Goal: Navigation & Orientation: Find specific page/section

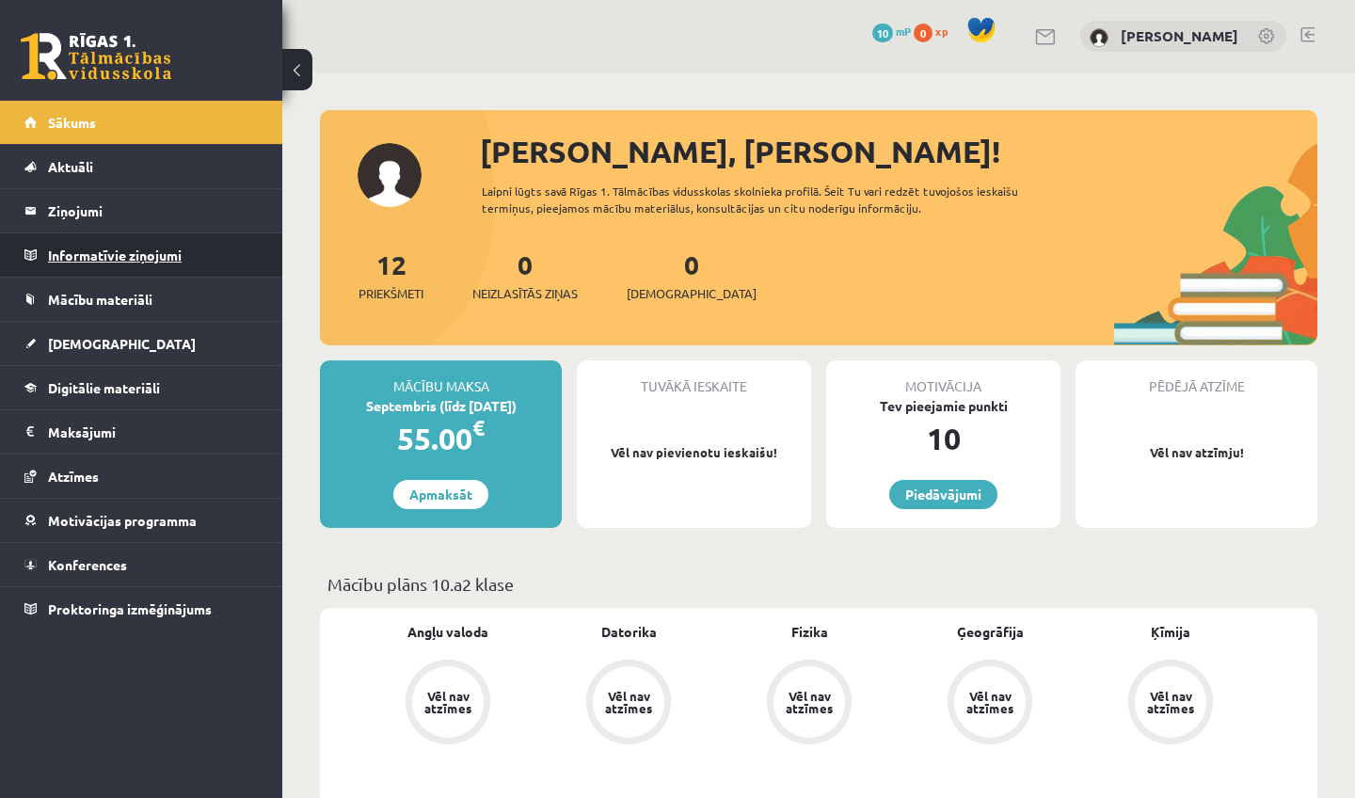
click at [63, 254] on legend "Informatīvie ziņojumi 0" at bounding box center [153, 254] width 211 height 43
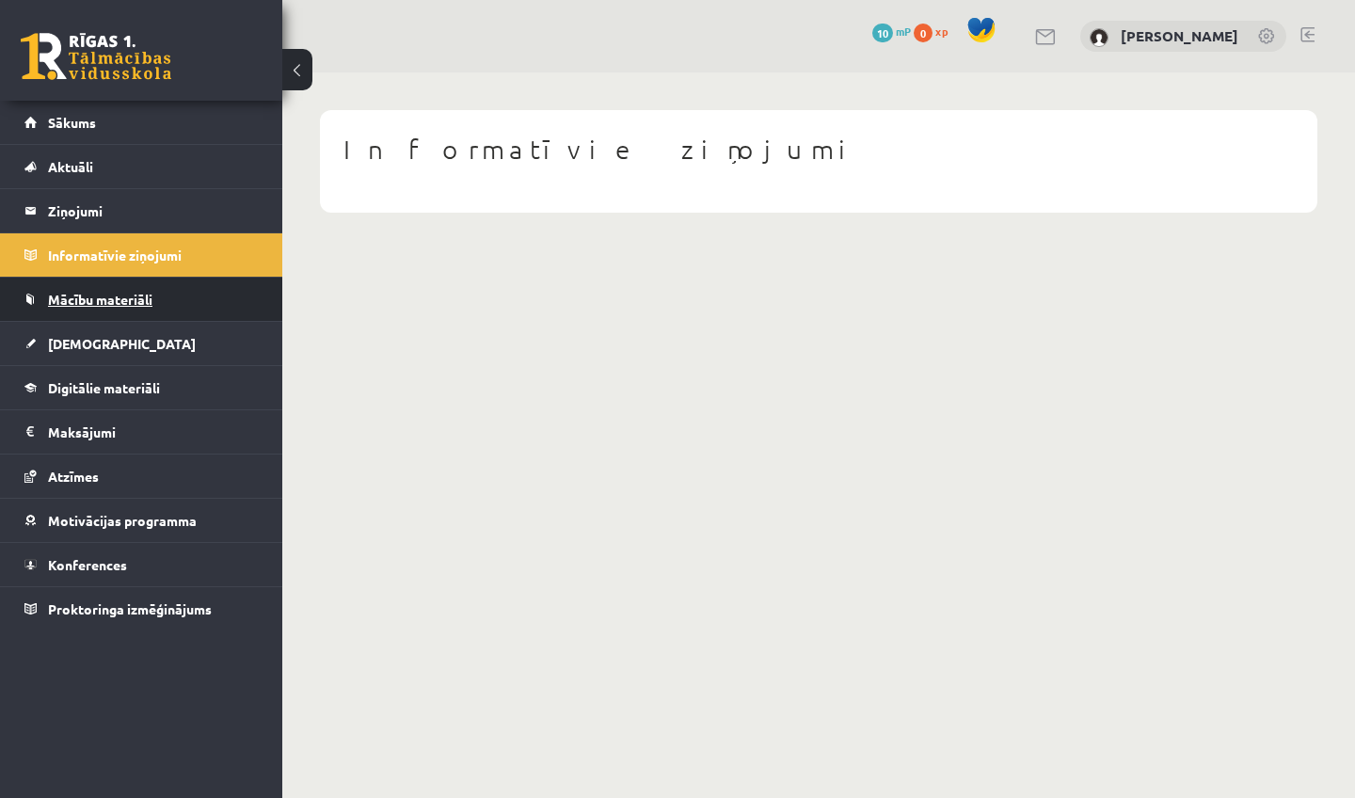
click at [84, 303] on span "Mācību materiāli" at bounding box center [100, 299] width 104 height 17
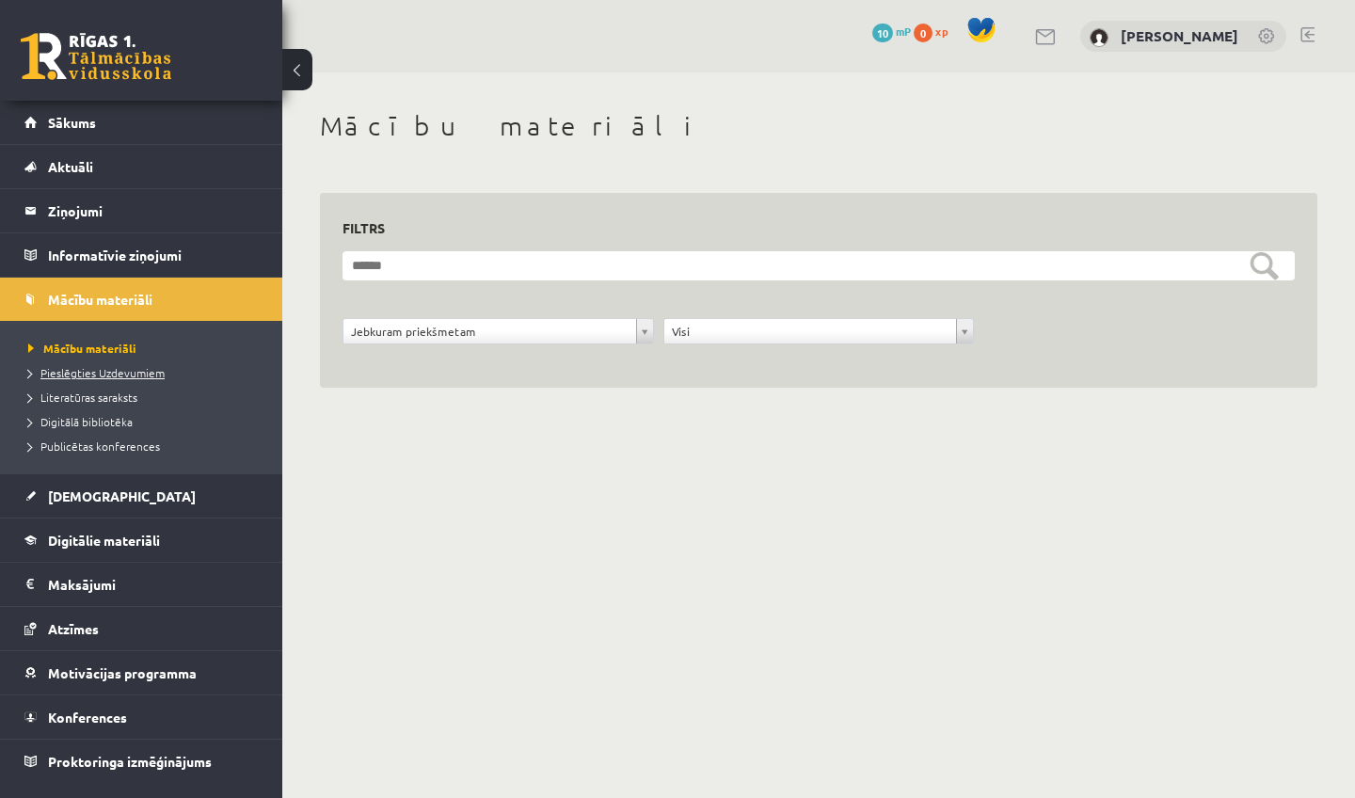
click at [85, 376] on span "Pieslēgties Uzdevumiem" at bounding box center [96, 372] width 136 height 15
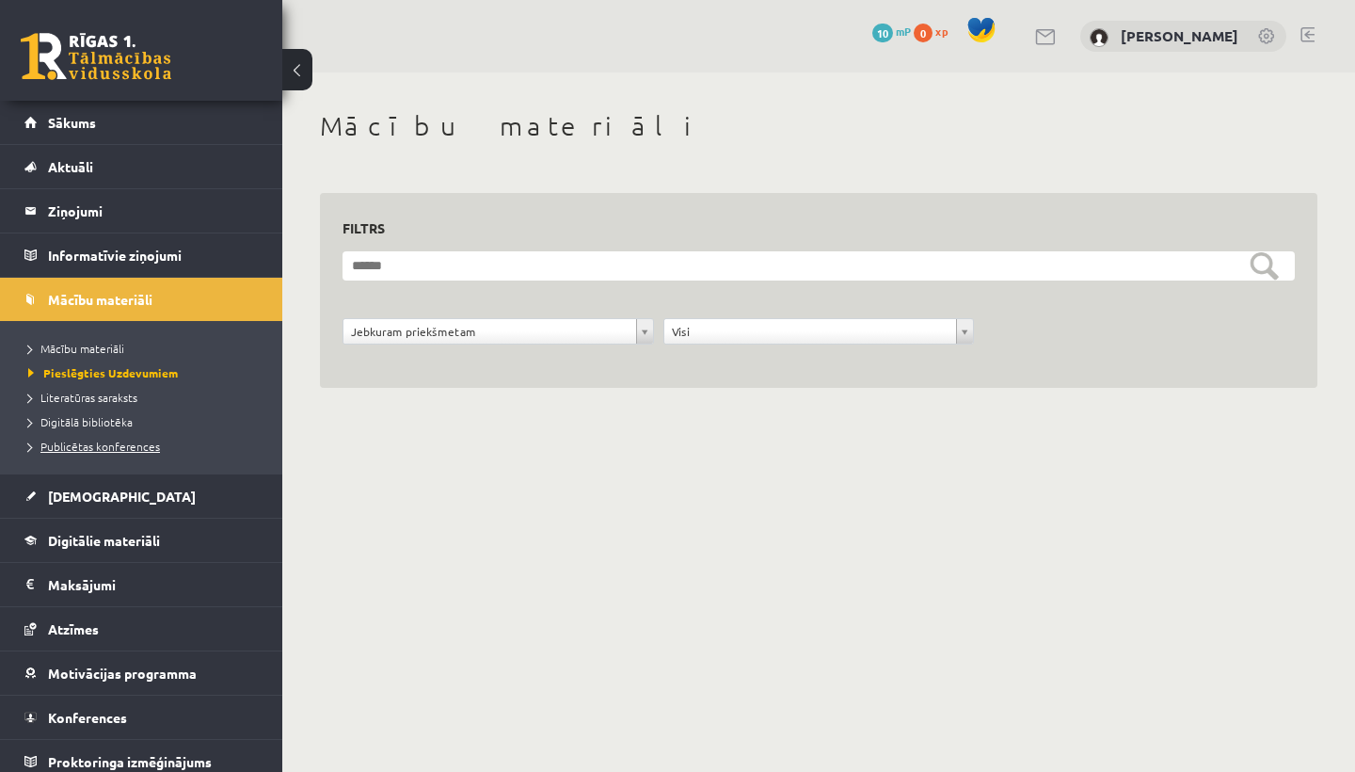
click at [111, 447] on span "Publicētas konferences" at bounding box center [94, 446] width 132 height 15
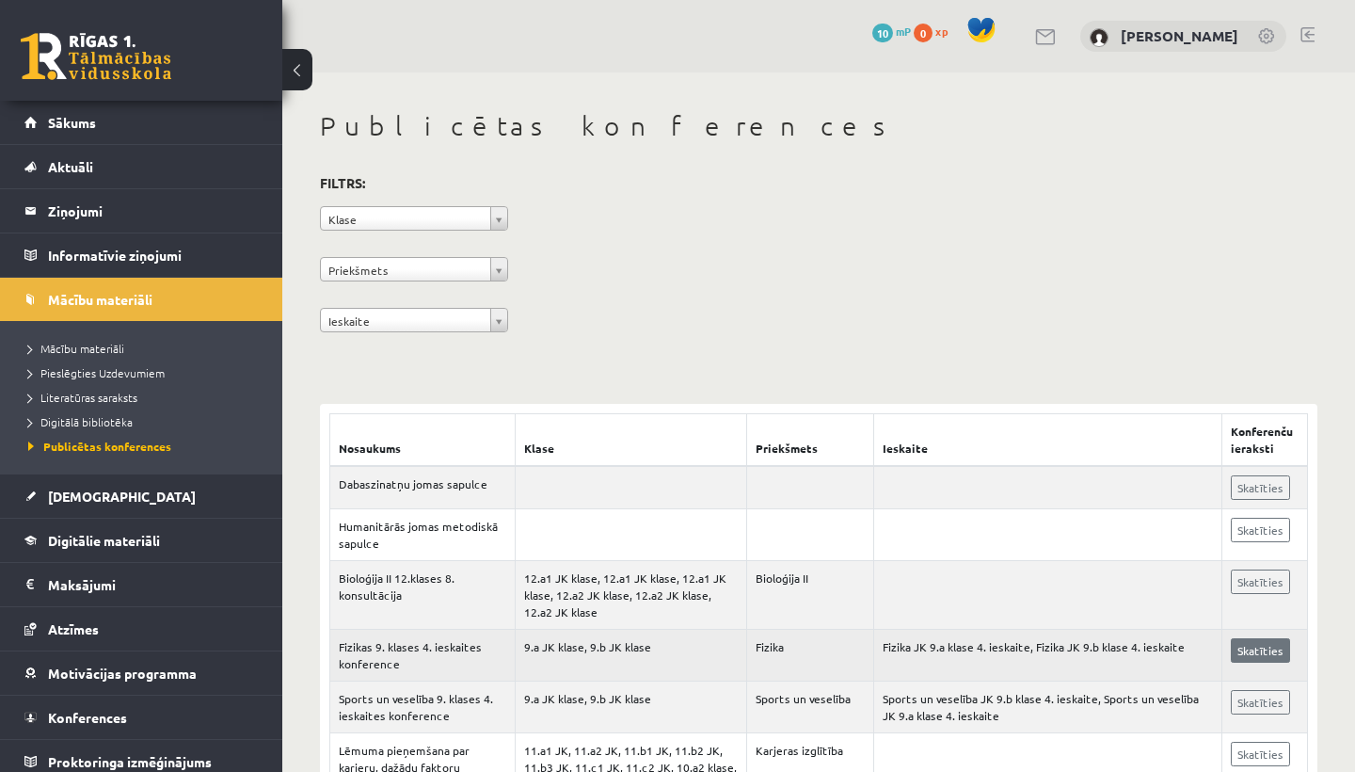
click at [1267, 663] on link "Skatīties" at bounding box center [1260, 650] width 59 height 24
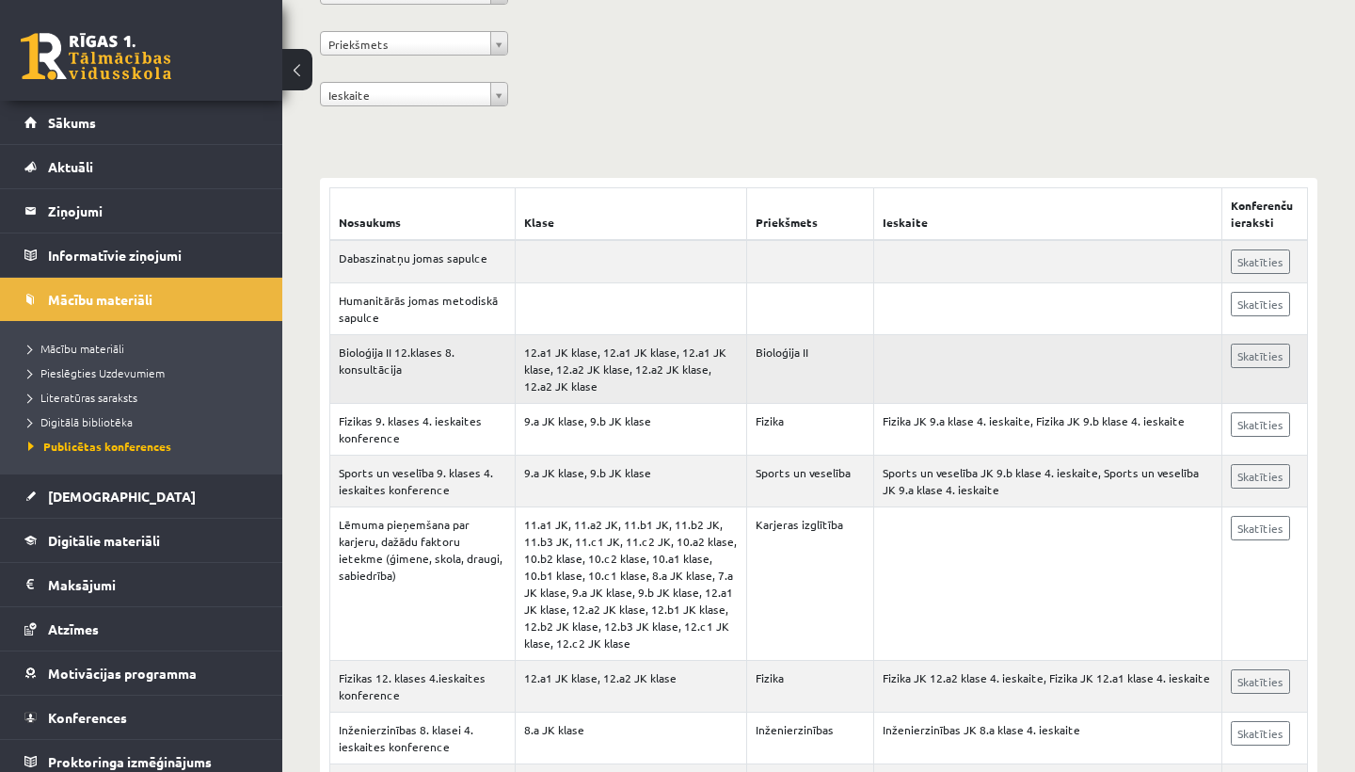
scroll to position [264, 0]
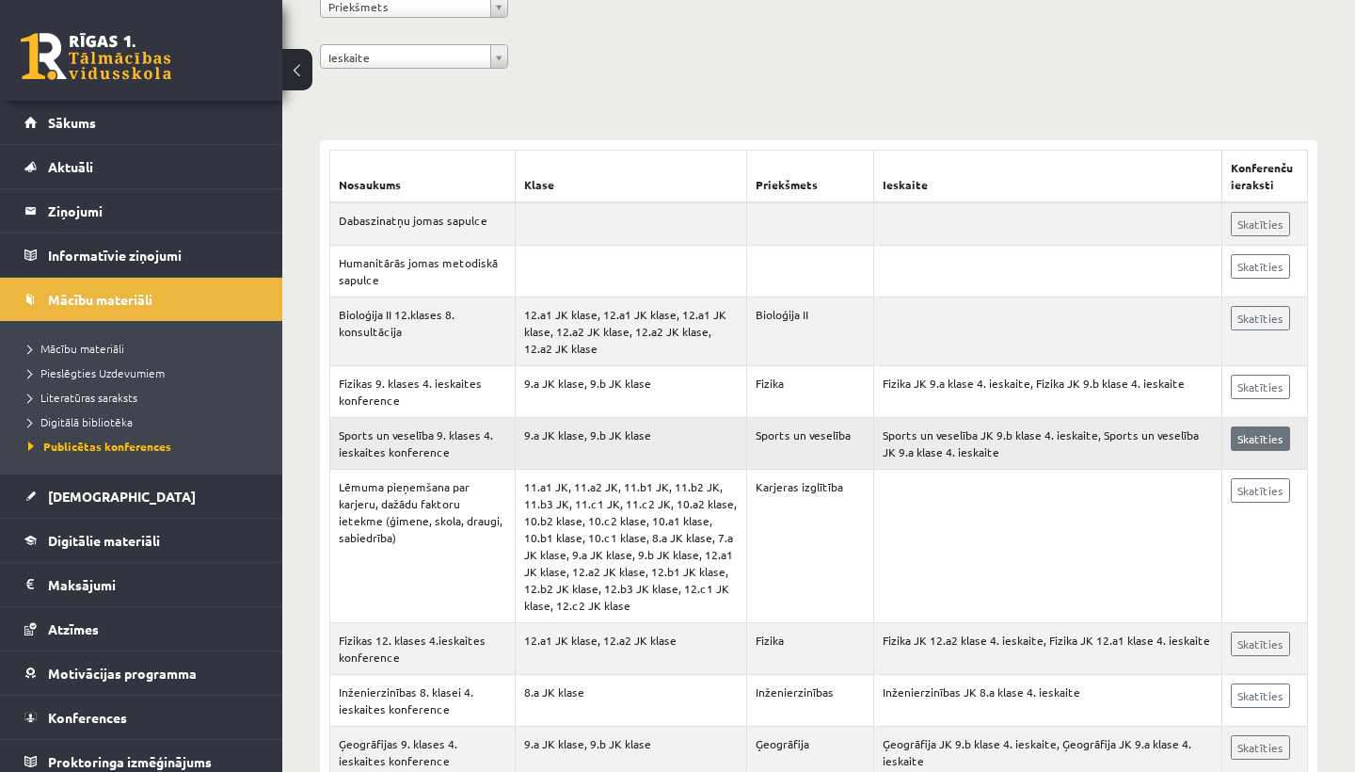
click at [1276, 451] on link "Skatīties" at bounding box center [1260, 438] width 59 height 24
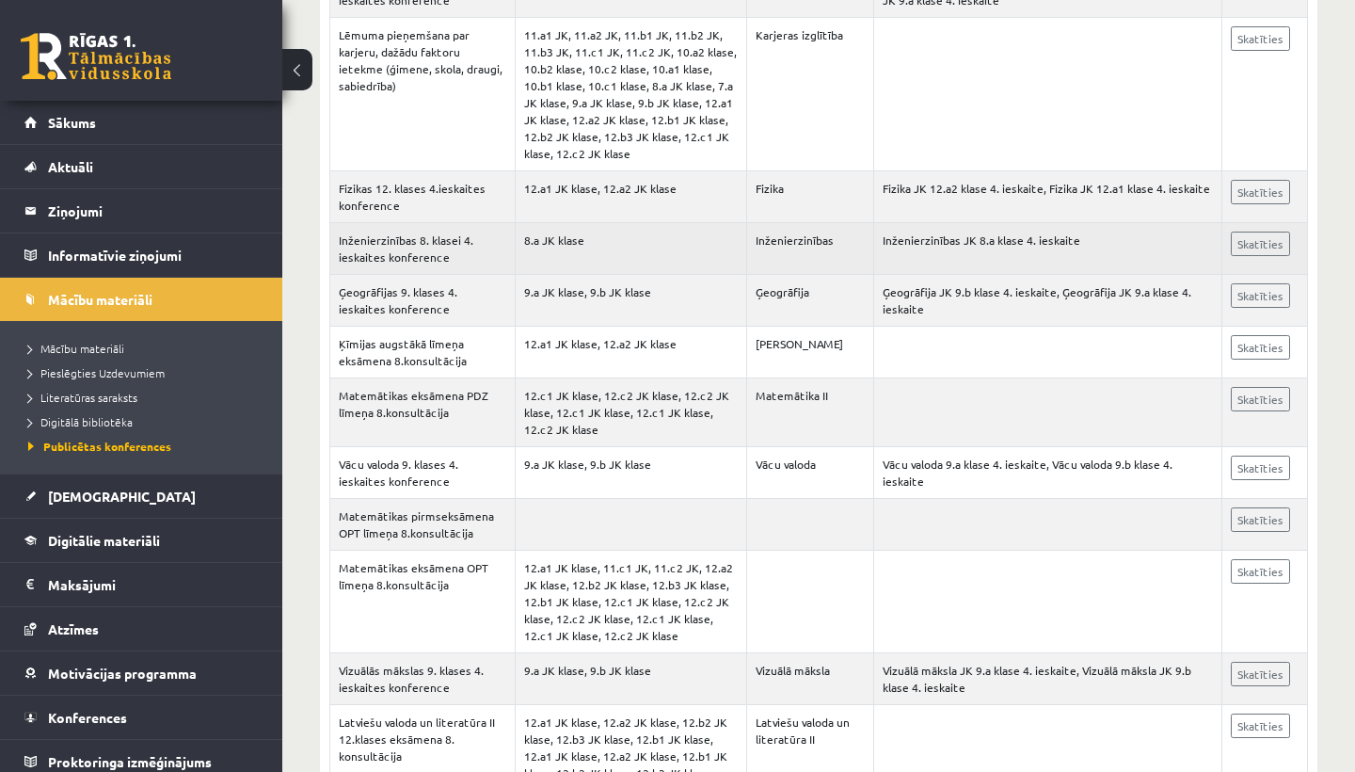
scroll to position [753, 0]
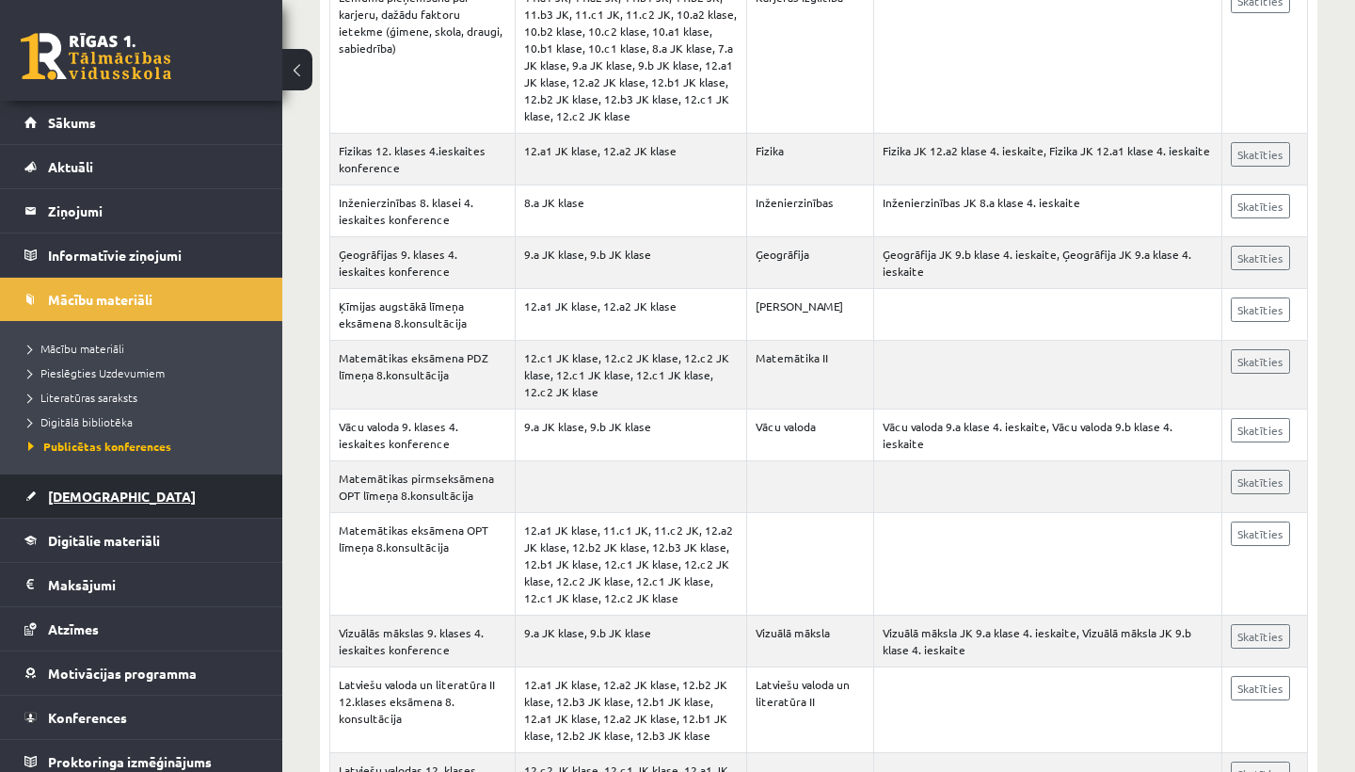
click at [63, 500] on span "[DEMOGRAPHIC_DATA]" at bounding box center [122, 496] width 148 height 17
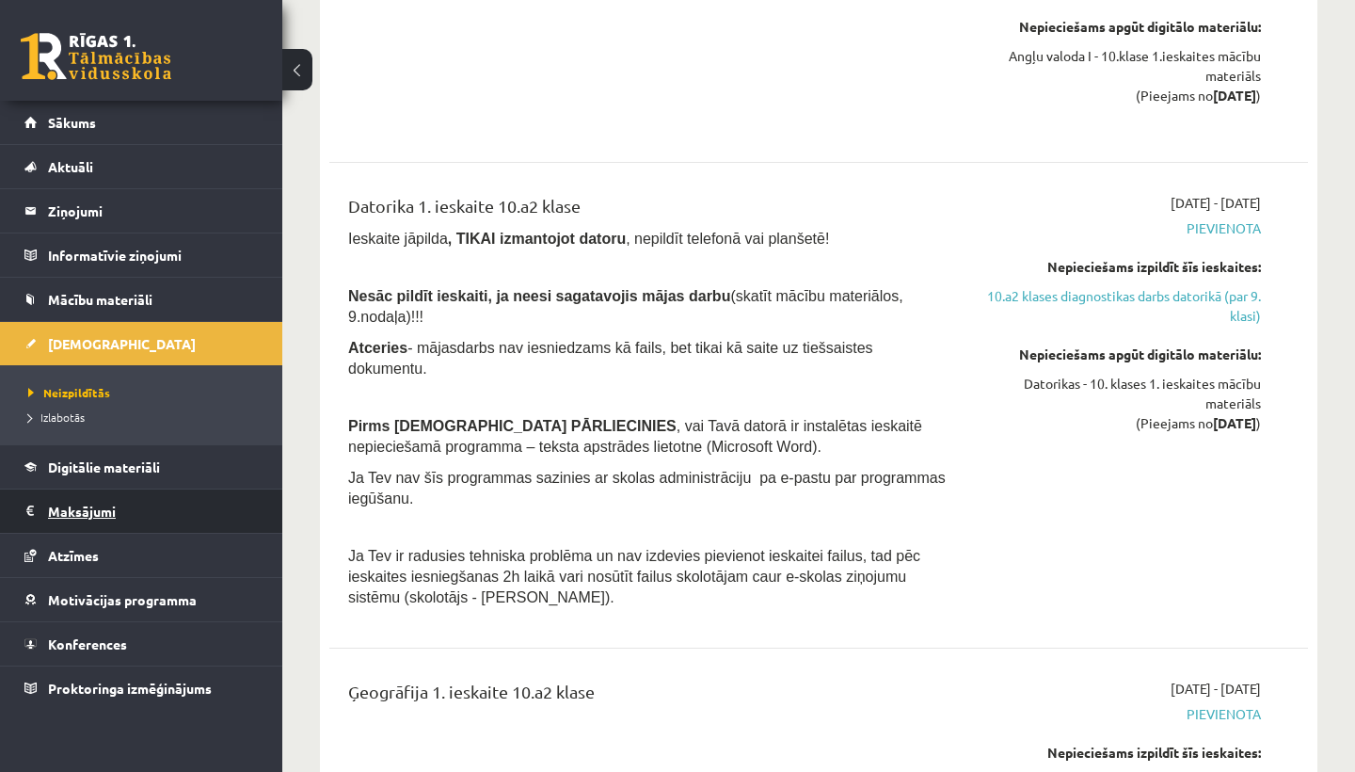
scroll to position [753, 0]
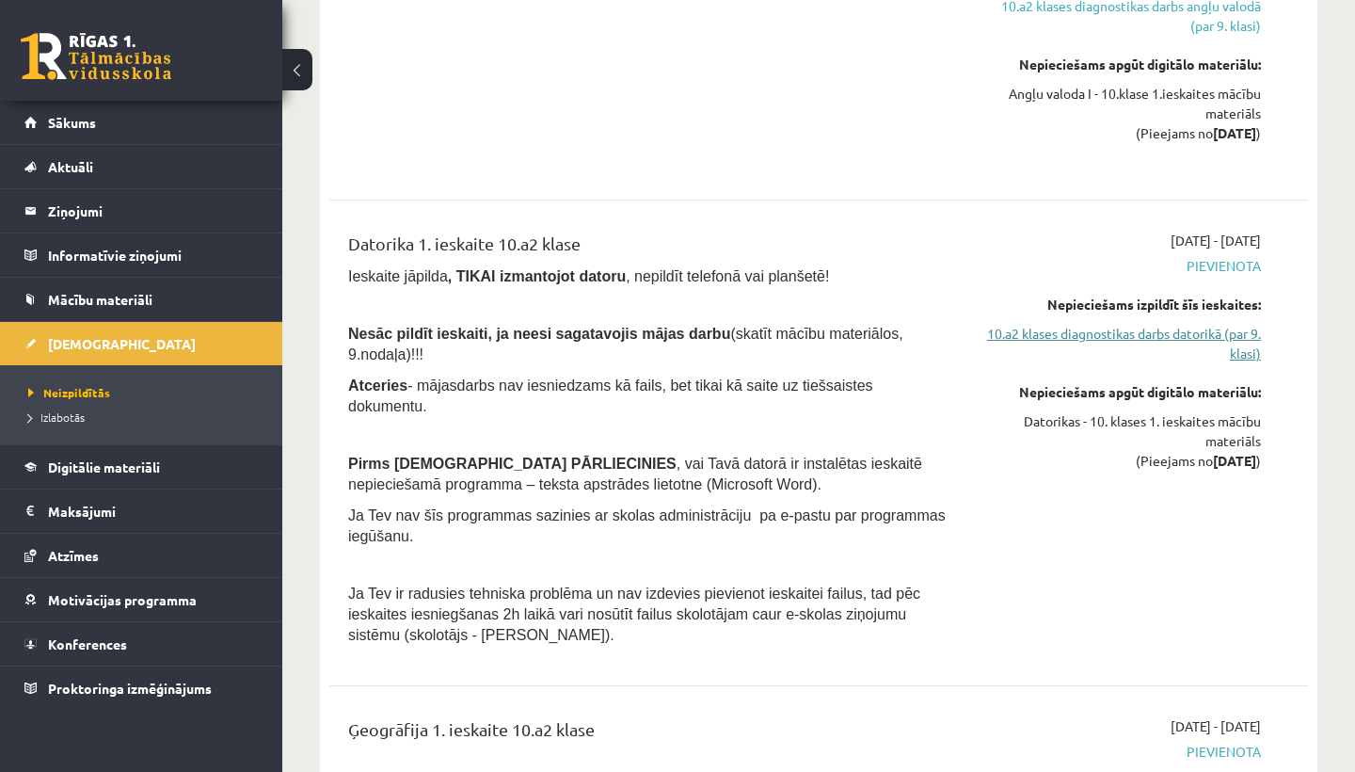
click at [1010, 326] on link "10.a2 klases diagnostikas darbs datorikā (par 9. klasi)" at bounding box center [1118, 344] width 285 height 40
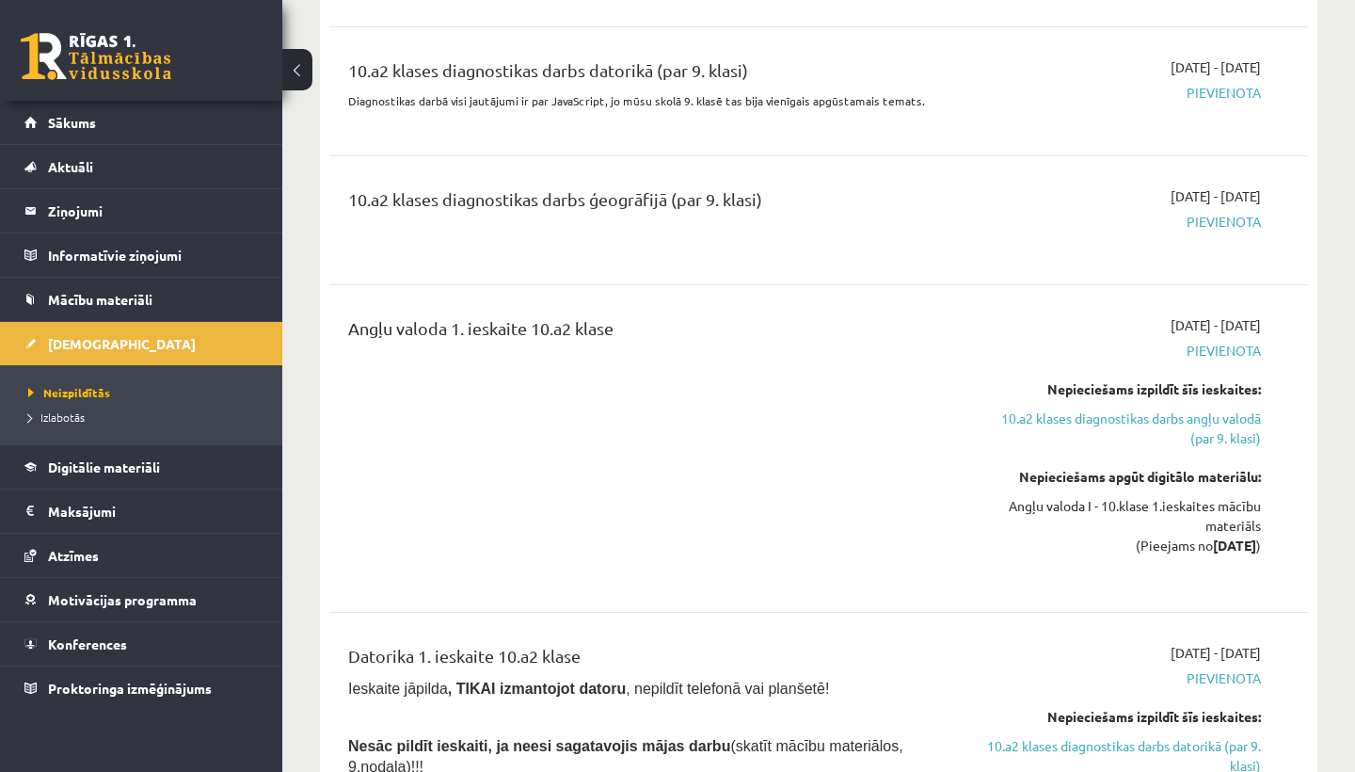
scroll to position [454, 0]
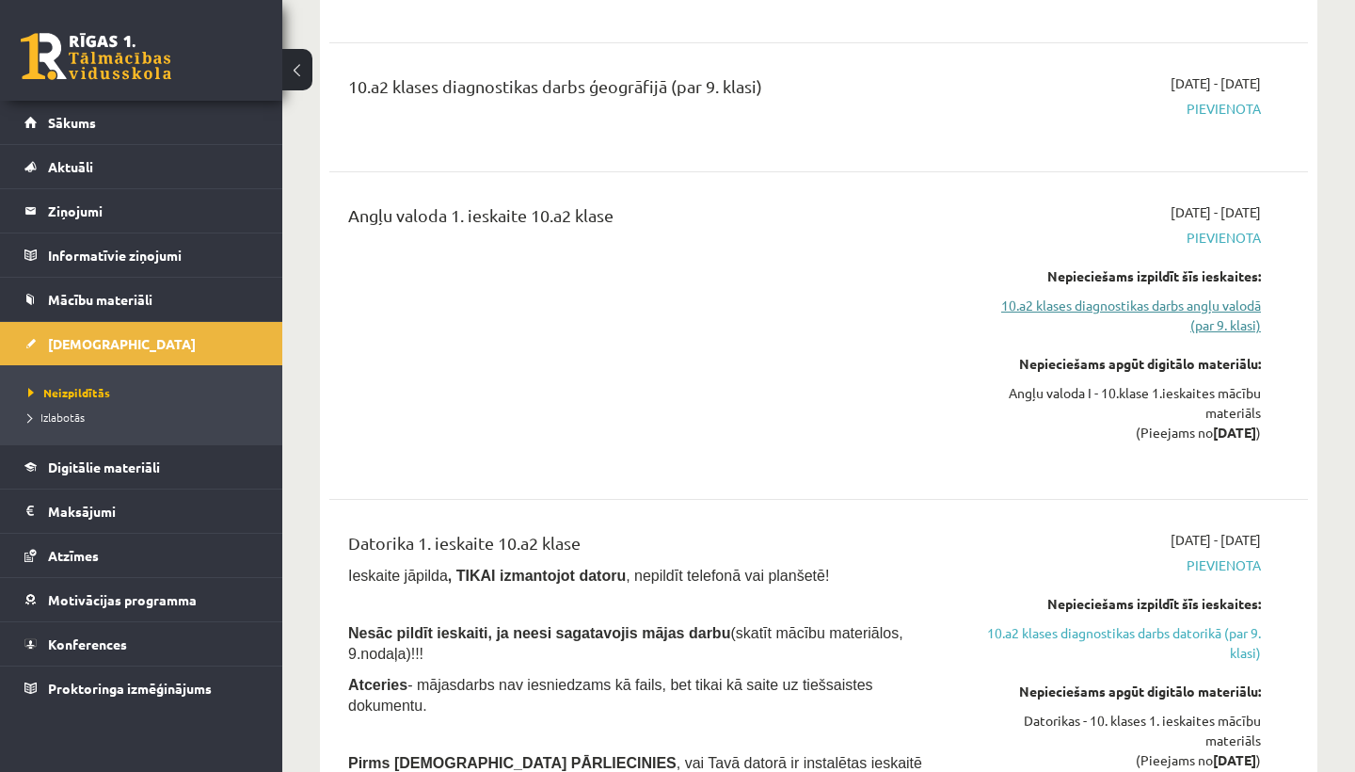
click at [1206, 318] on link "10.a2 klases diagnostikas darbs angļu valodā (par 9. klasi)" at bounding box center [1118, 316] width 285 height 40
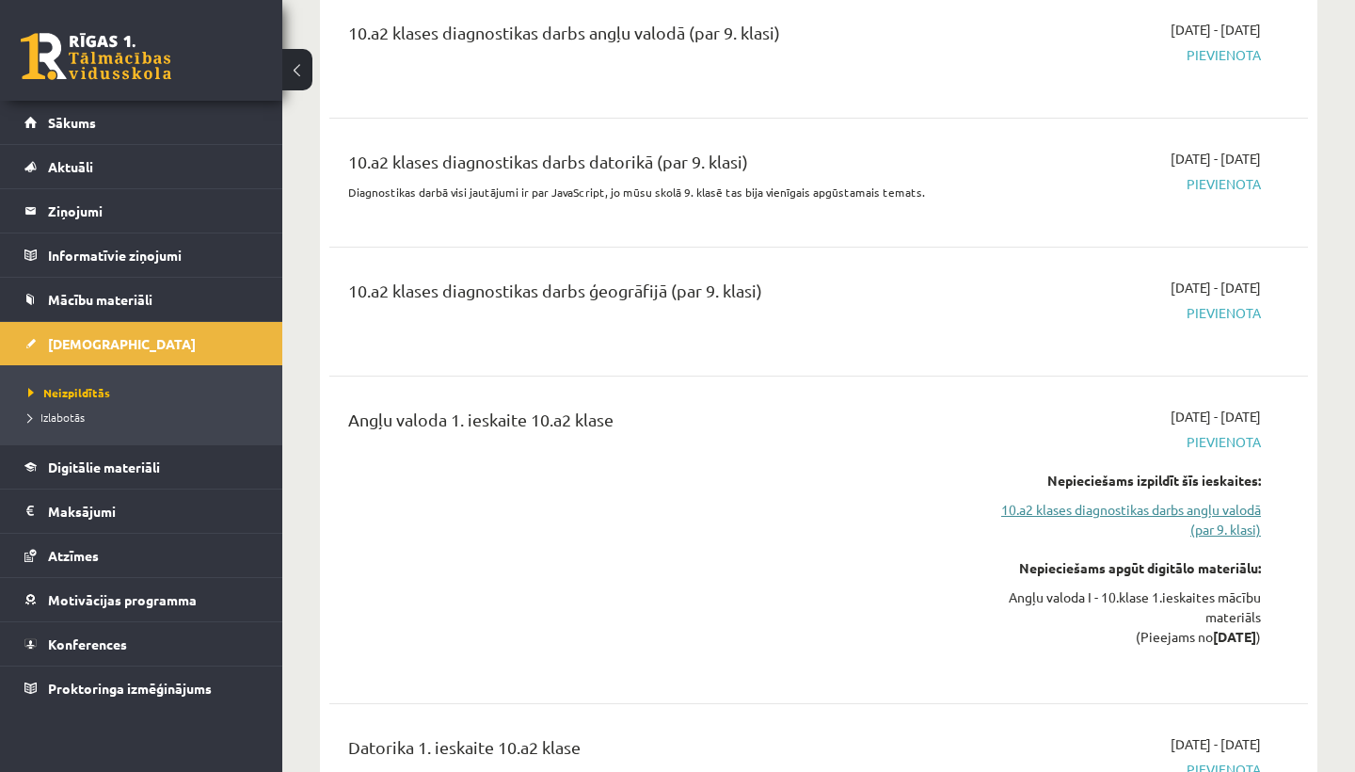
click at [1206, 535] on link "10.a2 klases diagnostikas darbs angļu valodā (par 9. klasi)" at bounding box center [1118, 520] width 285 height 40
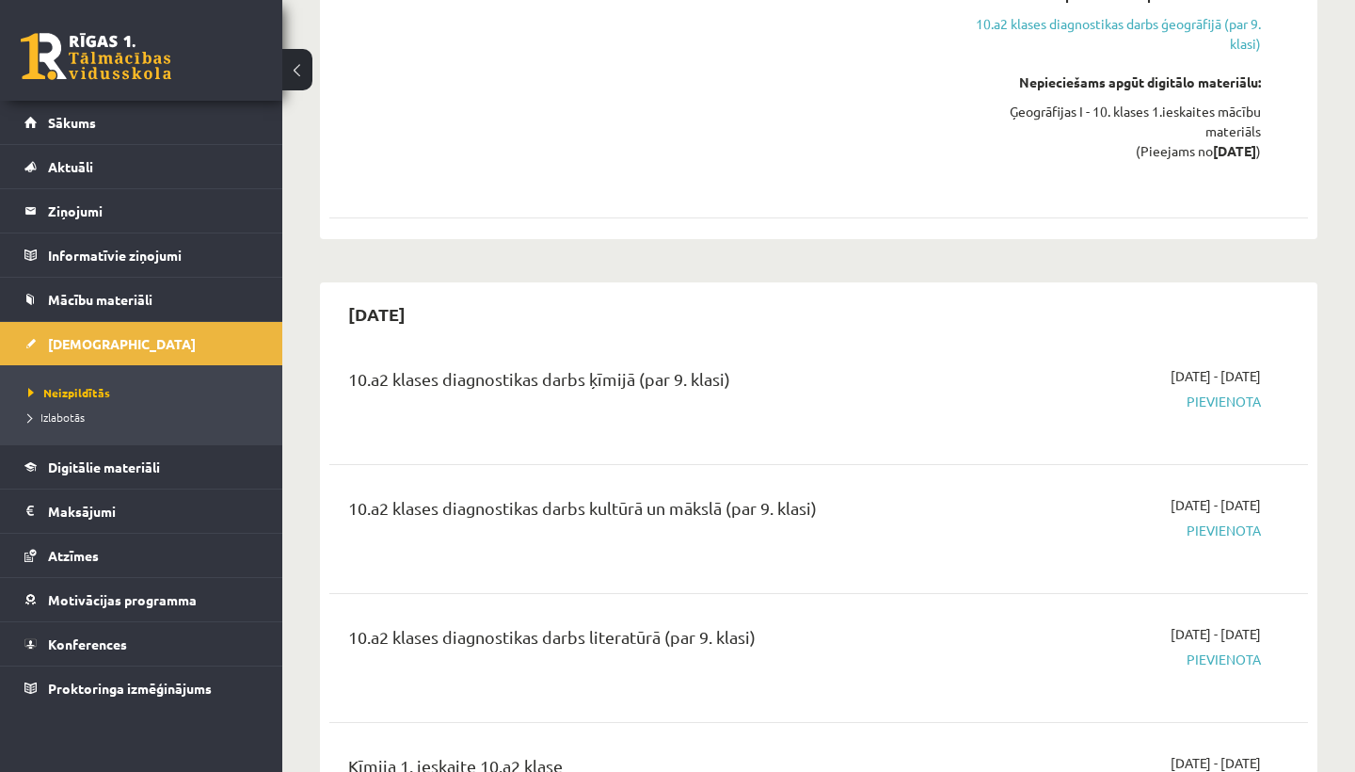
scroll to position [1567, 0]
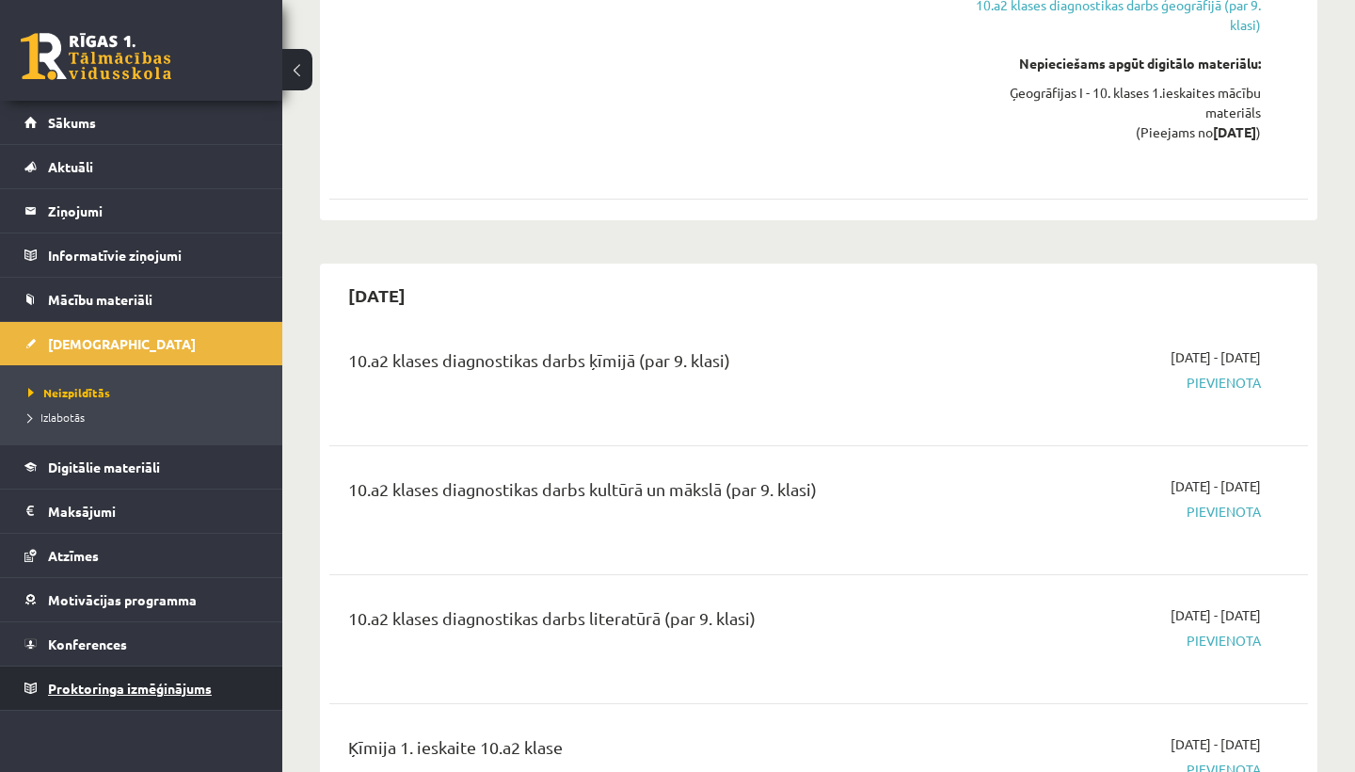
click at [138, 700] on link "Proktoringa izmēģinājums" at bounding box center [141, 687] width 234 height 43
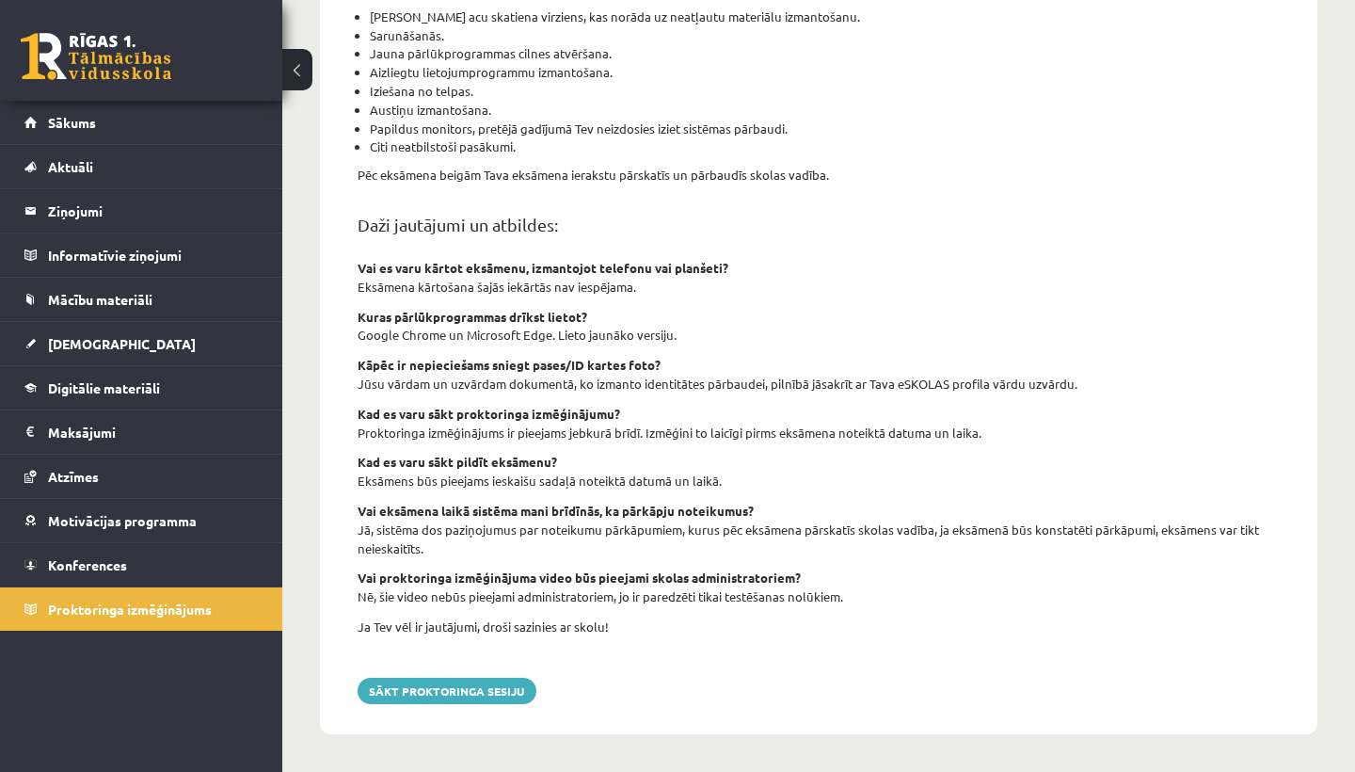
scroll to position [552, 0]
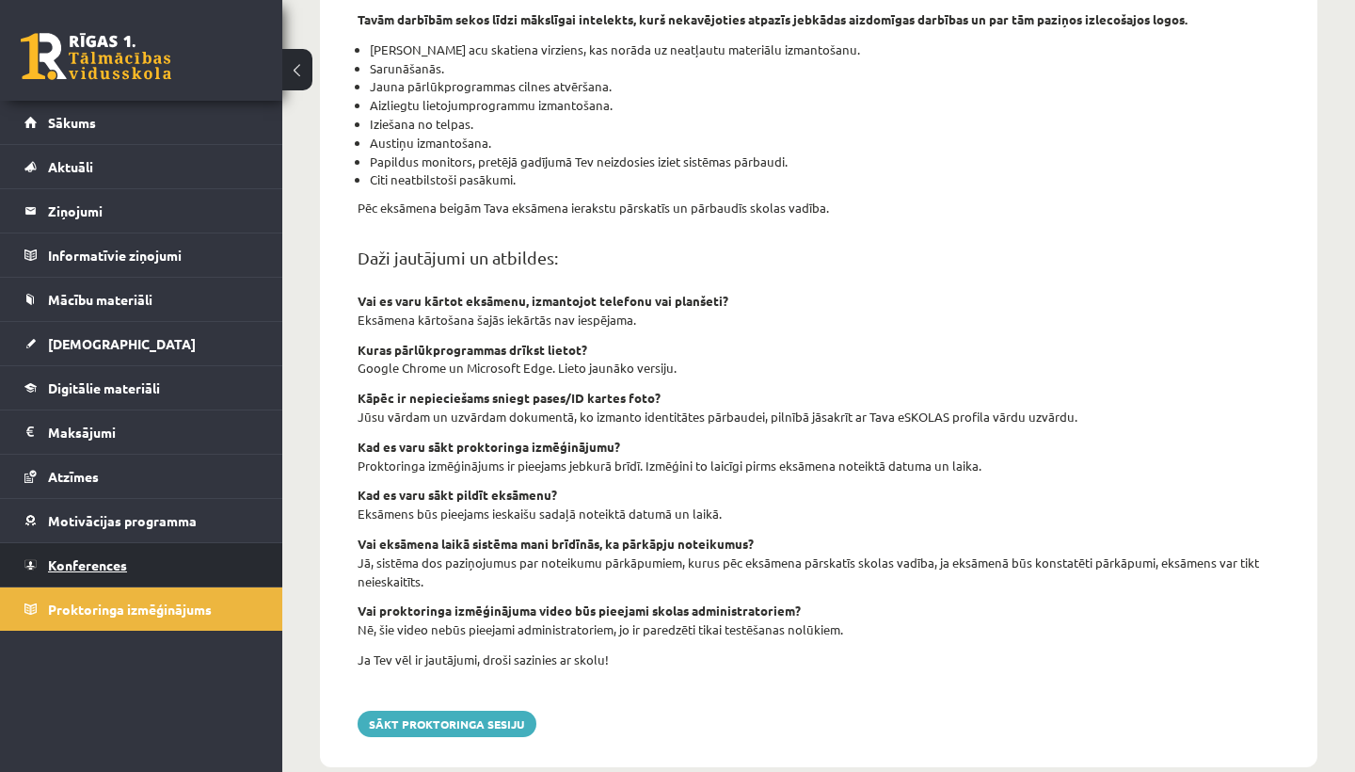
click at [86, 568] on span "Konferences" at bounding box center [87, 564] width 79 height 17
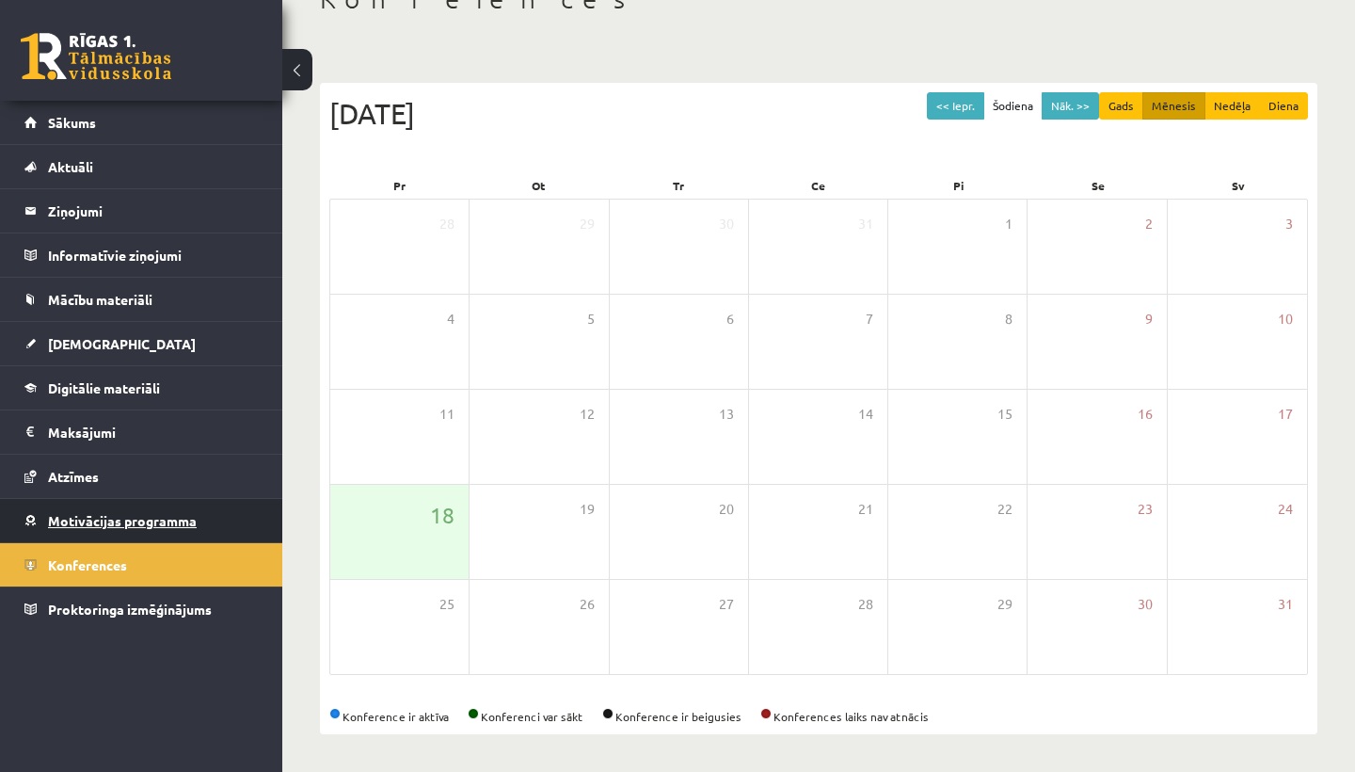
scroll to position [127, 0]
click at [1071, 102] on button "Nāk. >>" at bounding box center [1070, 105] width 57 height 27
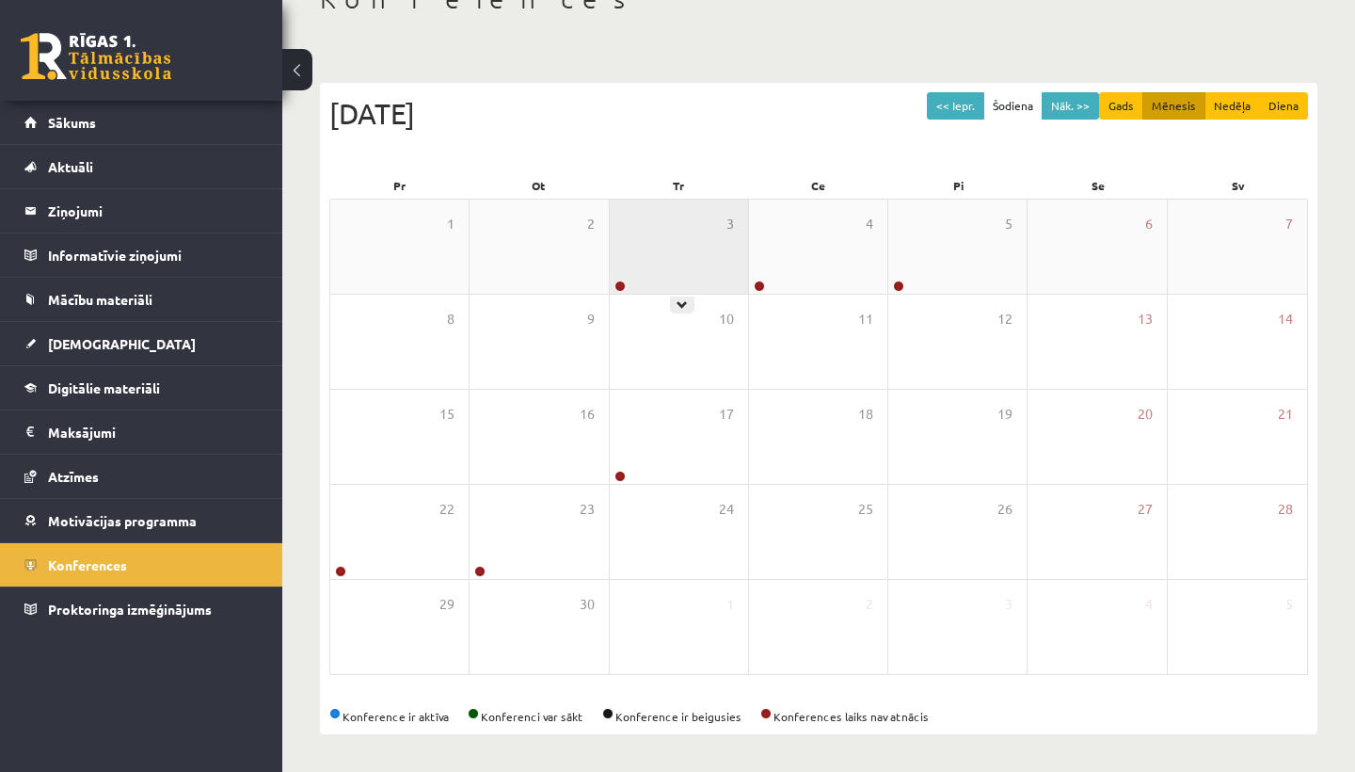
click at [654, 277] on div "3" at bounding box center [679, 247] width 138 height 94
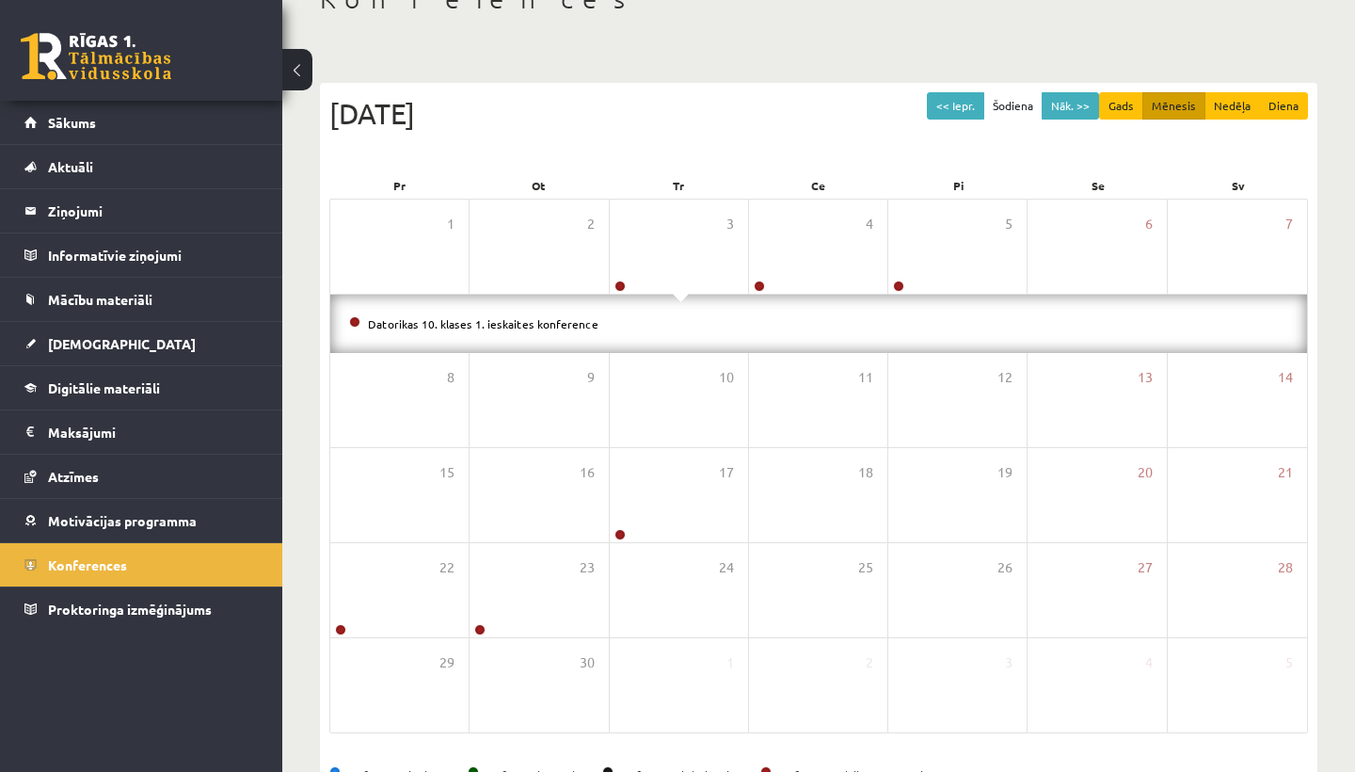
click at [677, 327] on li "Datorikas 10. klases 1. ieskaites konference" at bounding box center [818, 323] width 939 height 21
click at [797, 270] on div "4" at bounding box center [818, 247] width 138 height 94
click at [814, 297] on span at bounding box center [819, 298] width 15 height 8
click at [618, 337] on div "Ģeogrāfijas 10. klases 1. ieskaites konference" at bounding box center [818, 324] width 977 height 58
click at [566, 334] on div "Ģeogrāfijas 10. klases 1. ieskaites konference" at bounding box center [818, 324] width 977 height 58
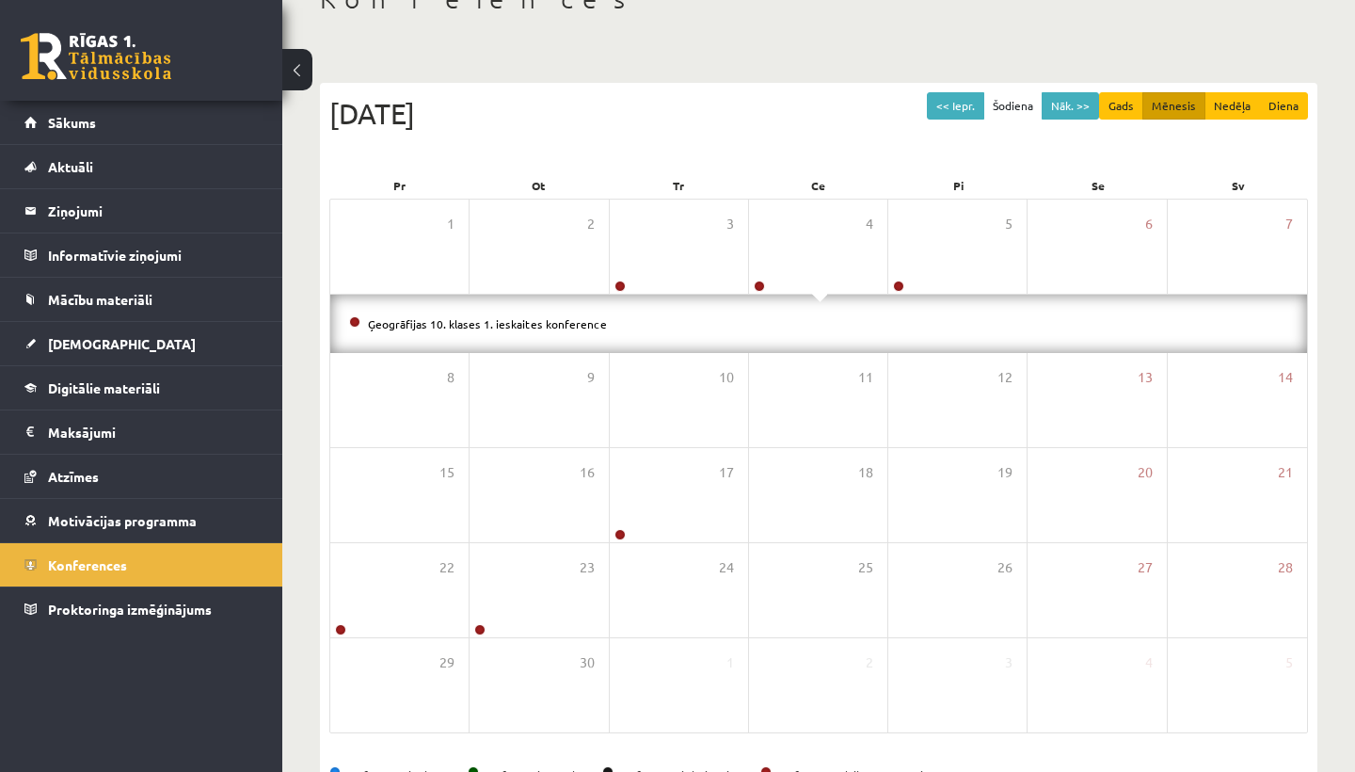
click at [549, 330] on li "Ģeogrāfijas 10. klases 1. ieskaites konference" at bounding box center [818, 323] width 939 height 21
click at [1003, 235] on div "5" at bounding box center [958, 247] width 138 height 94
click at [662, 506] on div "17" at bounding box center [679, 495] width 138 height 94
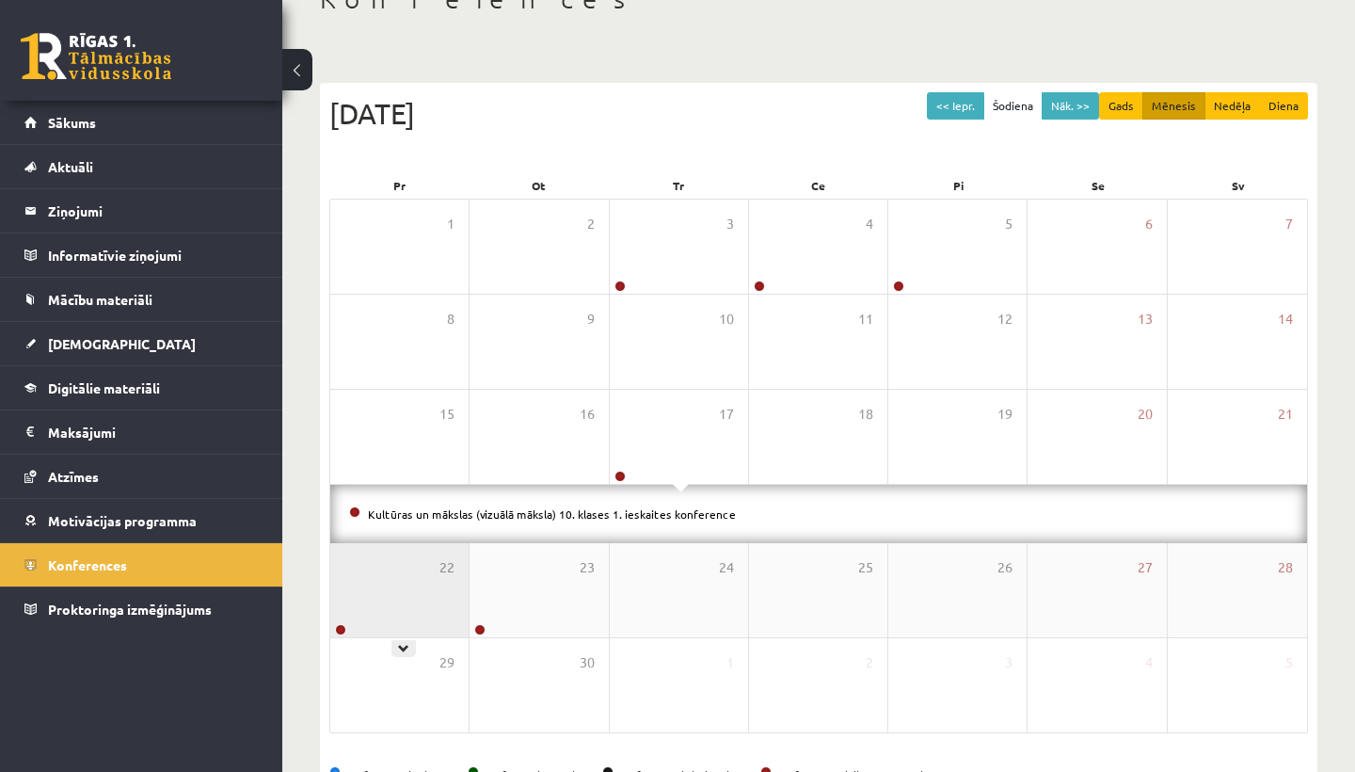
click at [425, 608] on div "22" at bounding box center [399, 590] width 138 height 94
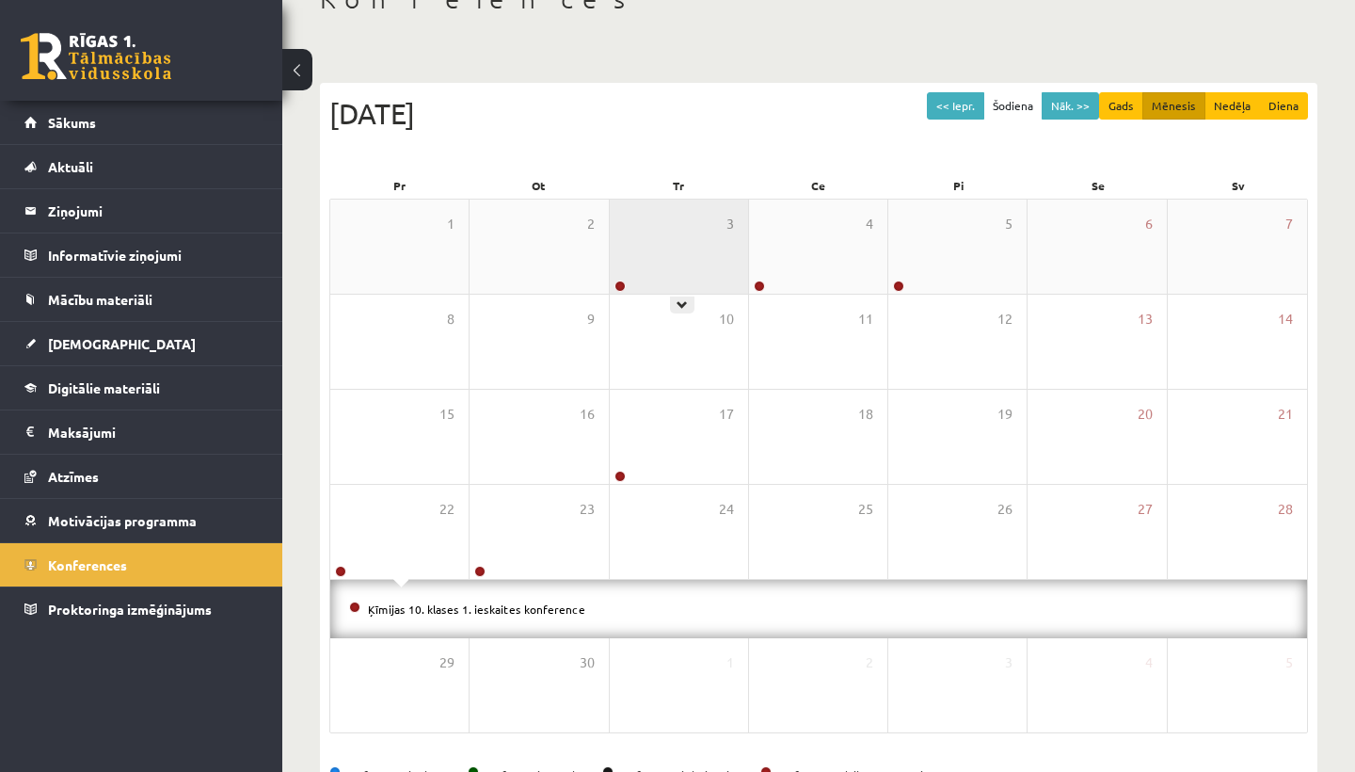
click at [676, 249] on div "3" at bounding box center [679, 247] width 138 height 94
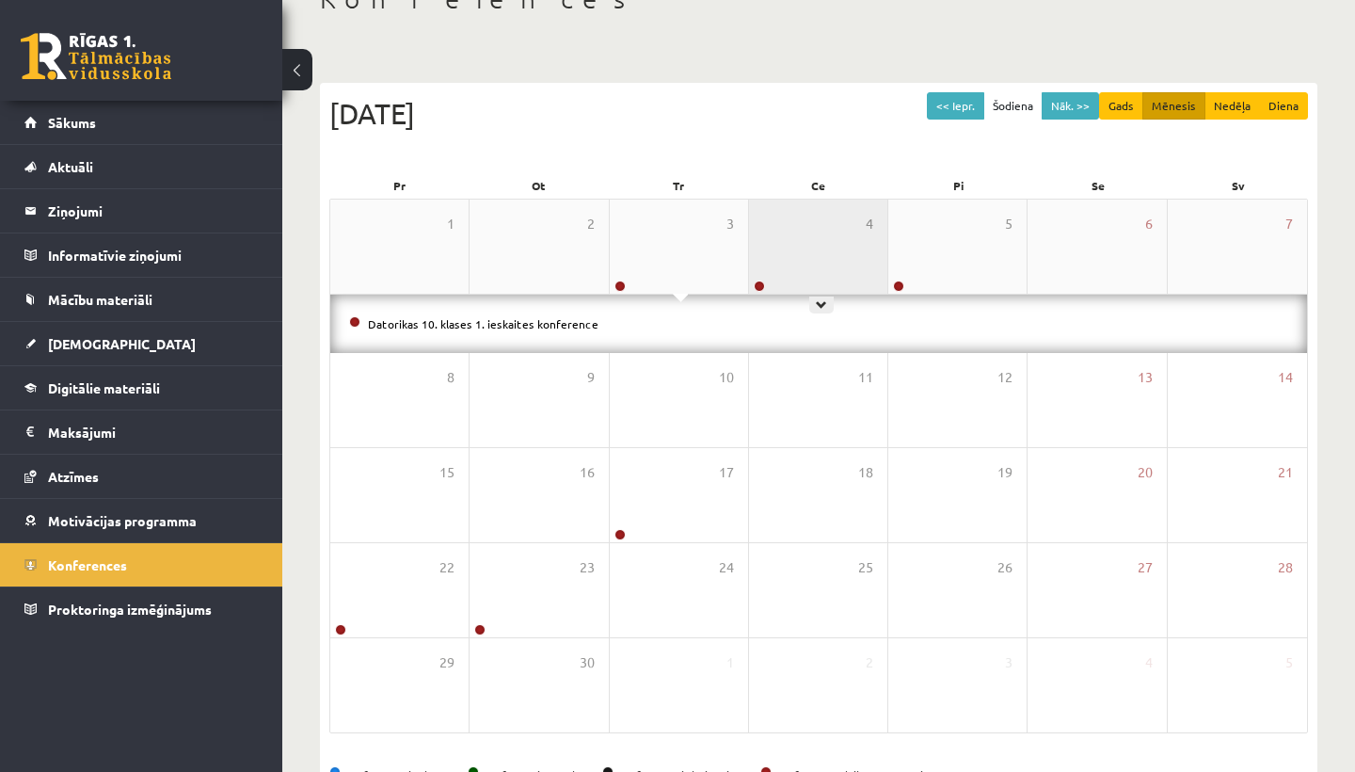
click at [792, 268] on div "4" at bounding box center [818, 247] width 138 height 94
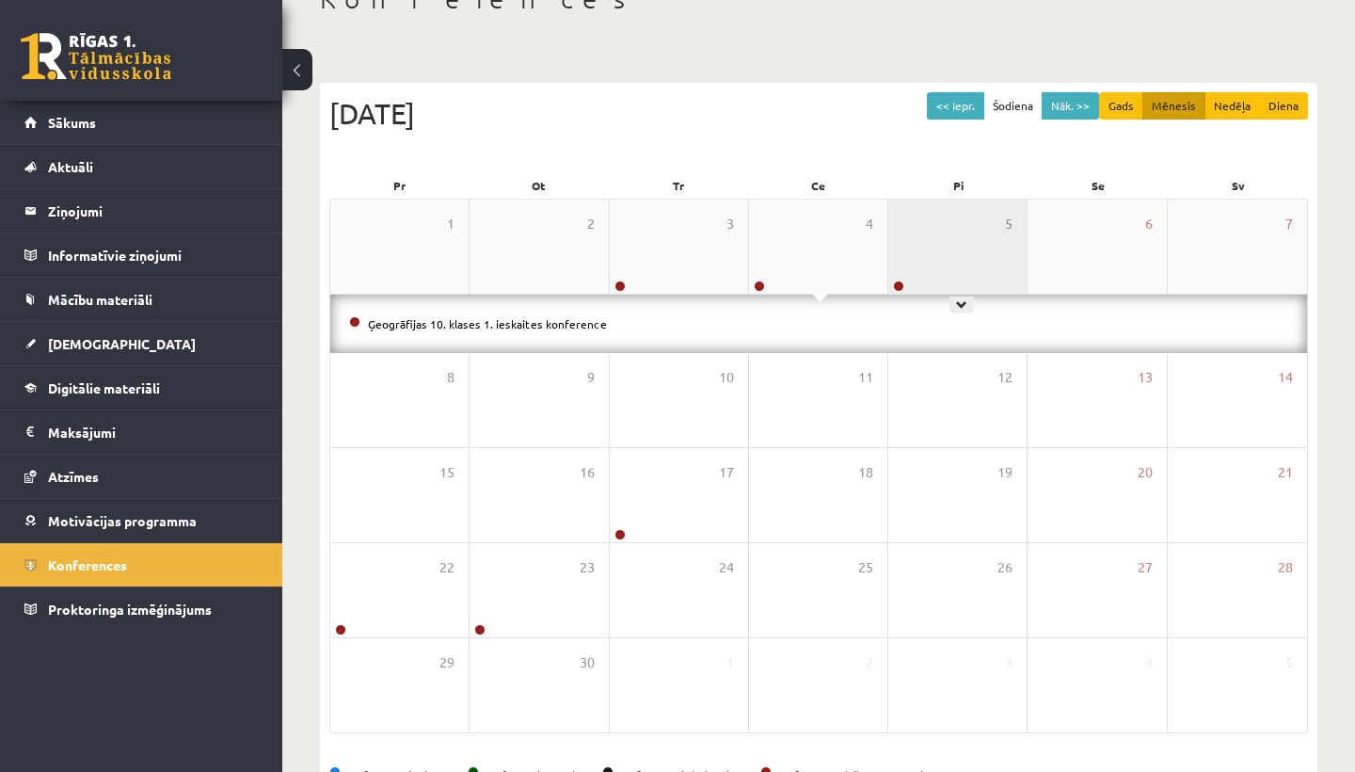
click at [946, 281] on div "5" at bounding box center [958, 247] width 138 height 94
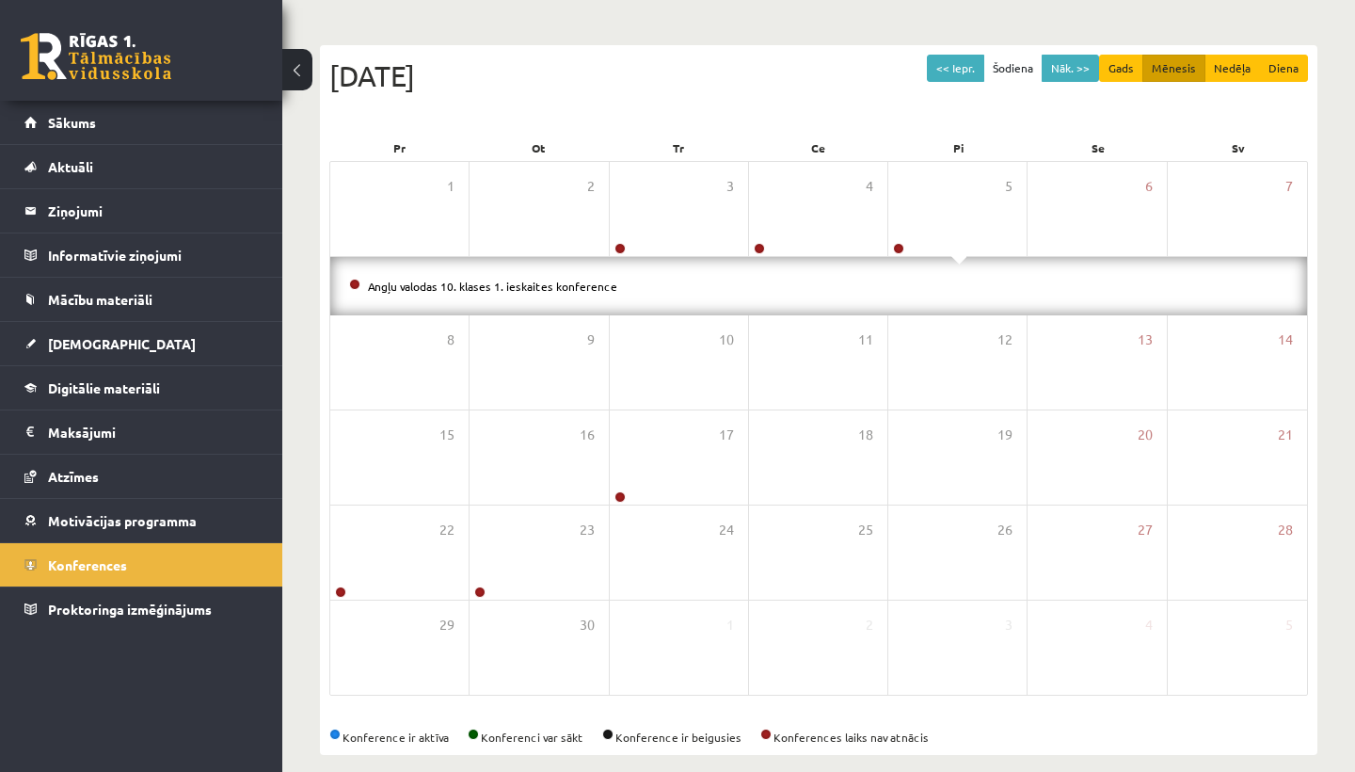
scroll to position [185, 0]
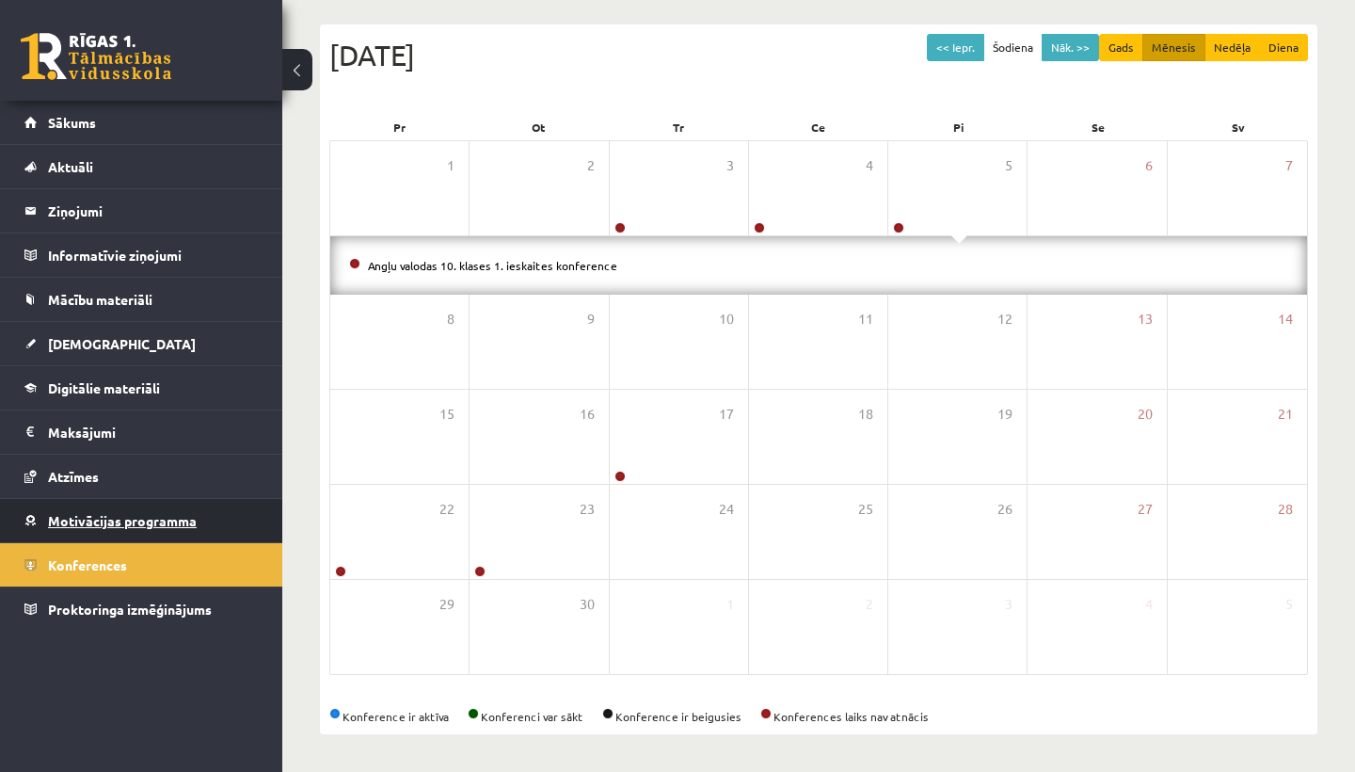
click at [62, 514] on span "Motivācijas programma" at bounding box center [122, 520] width 149 height 17
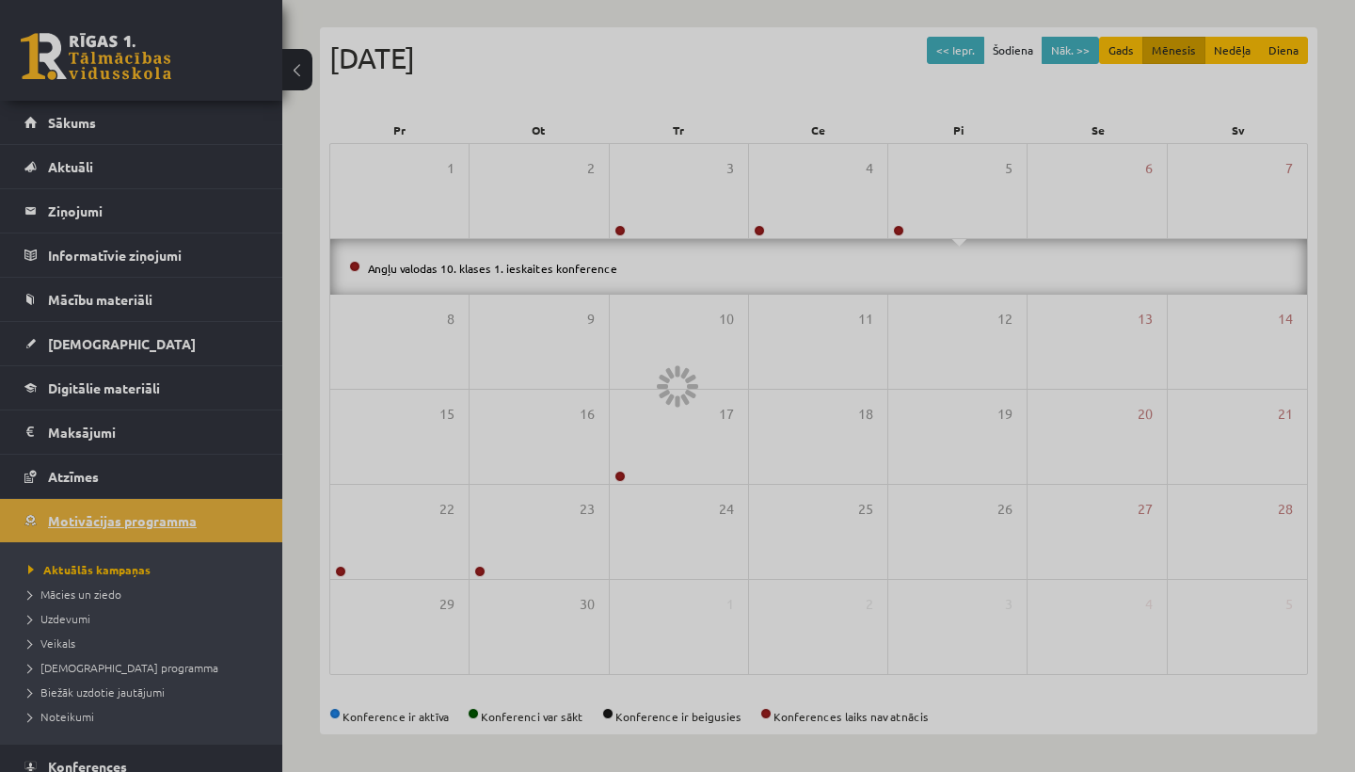
scroll to position [127, 0]
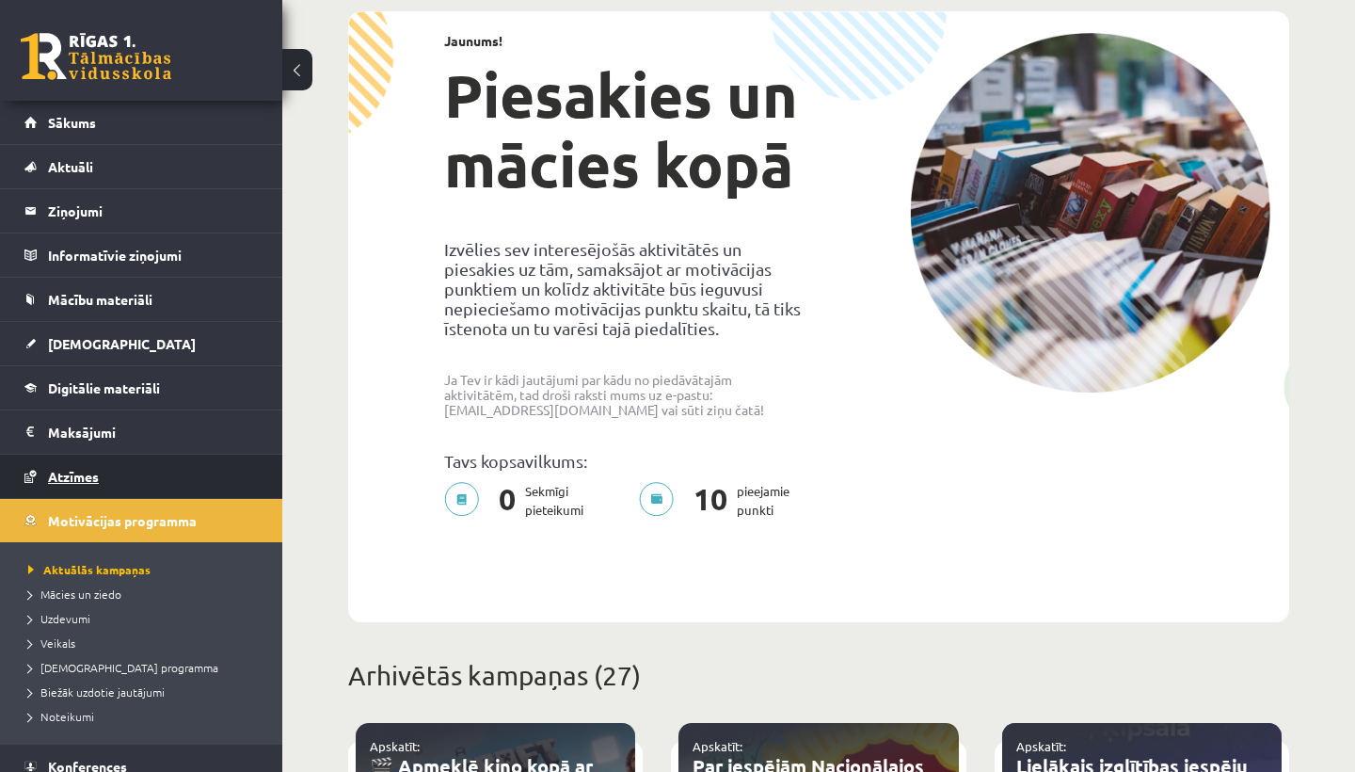
click at [75, 475] on span "Atzīmes" at bounding box center [73, 476] width 51 height 17
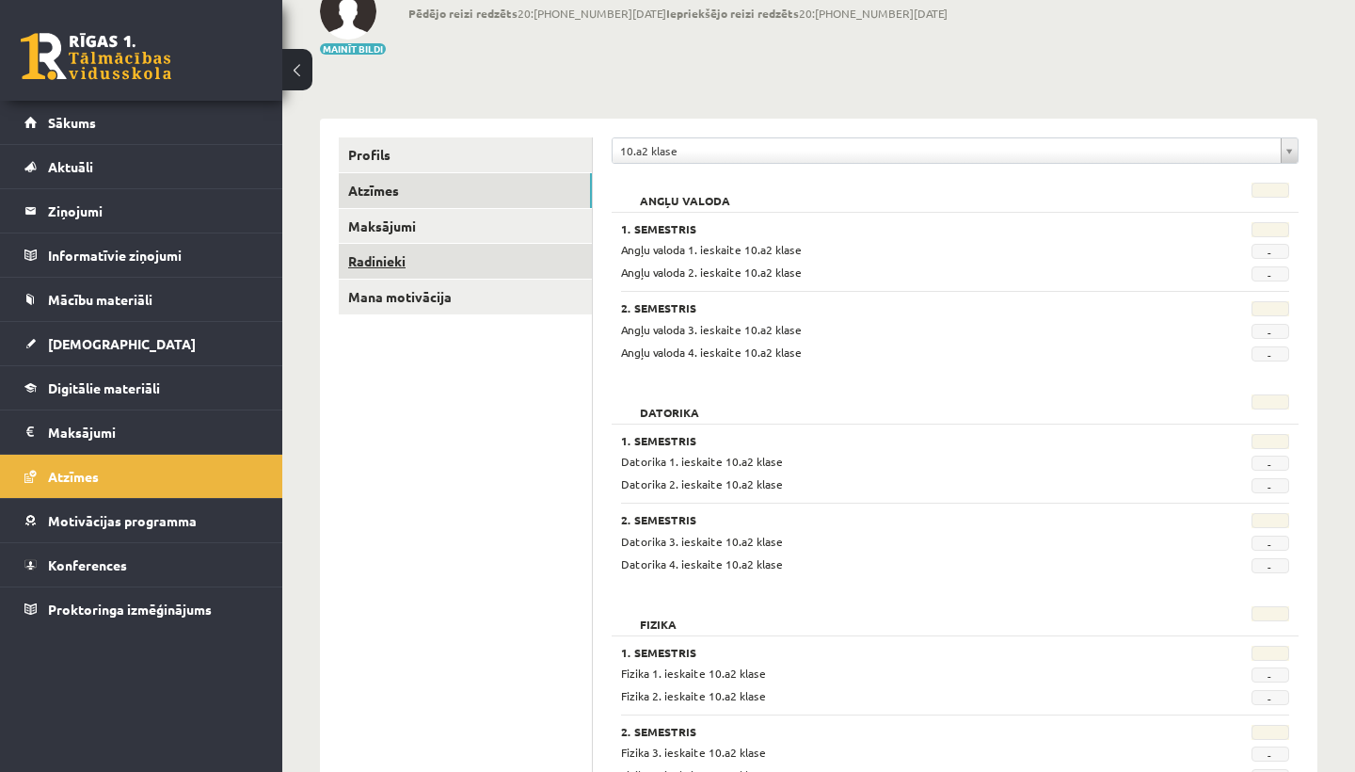
click at [378, 267] on link "Radinieki" at bounding box center [465, 261] width 253 height 35
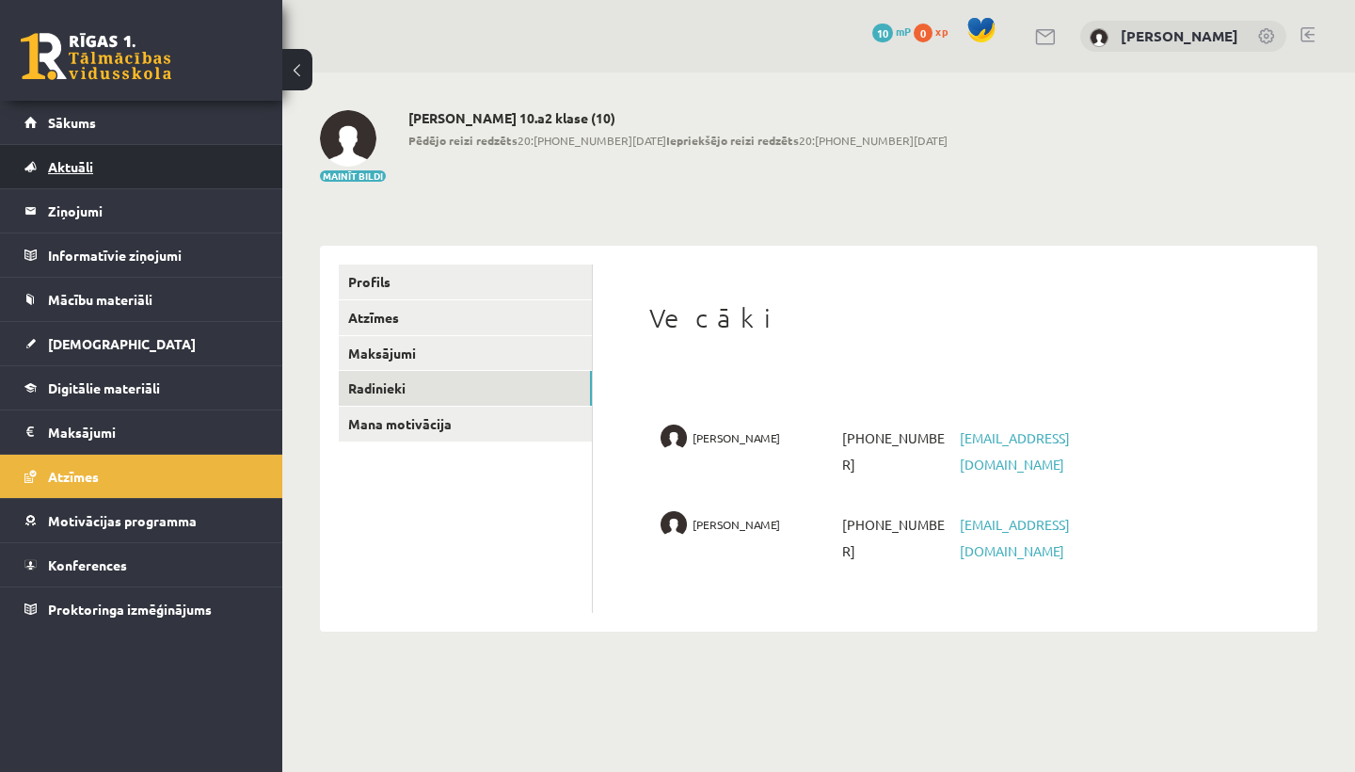
click at [73, 163] on span "Aktuāli" at bounding box center [70, 166] width 45 height 17
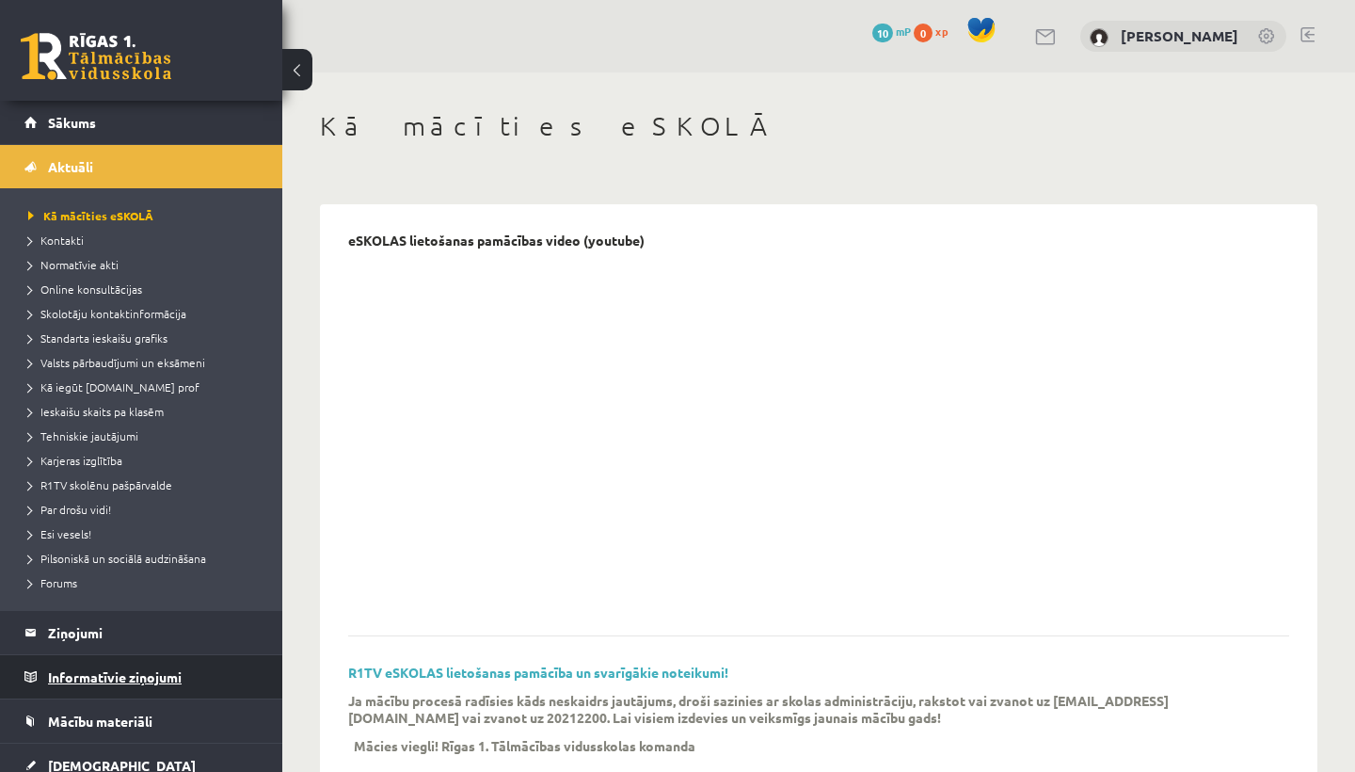
click at [108, 671] on legend "Informatīvie ziņojumi 0" at bounding box center [153, 676] width 211 height 43
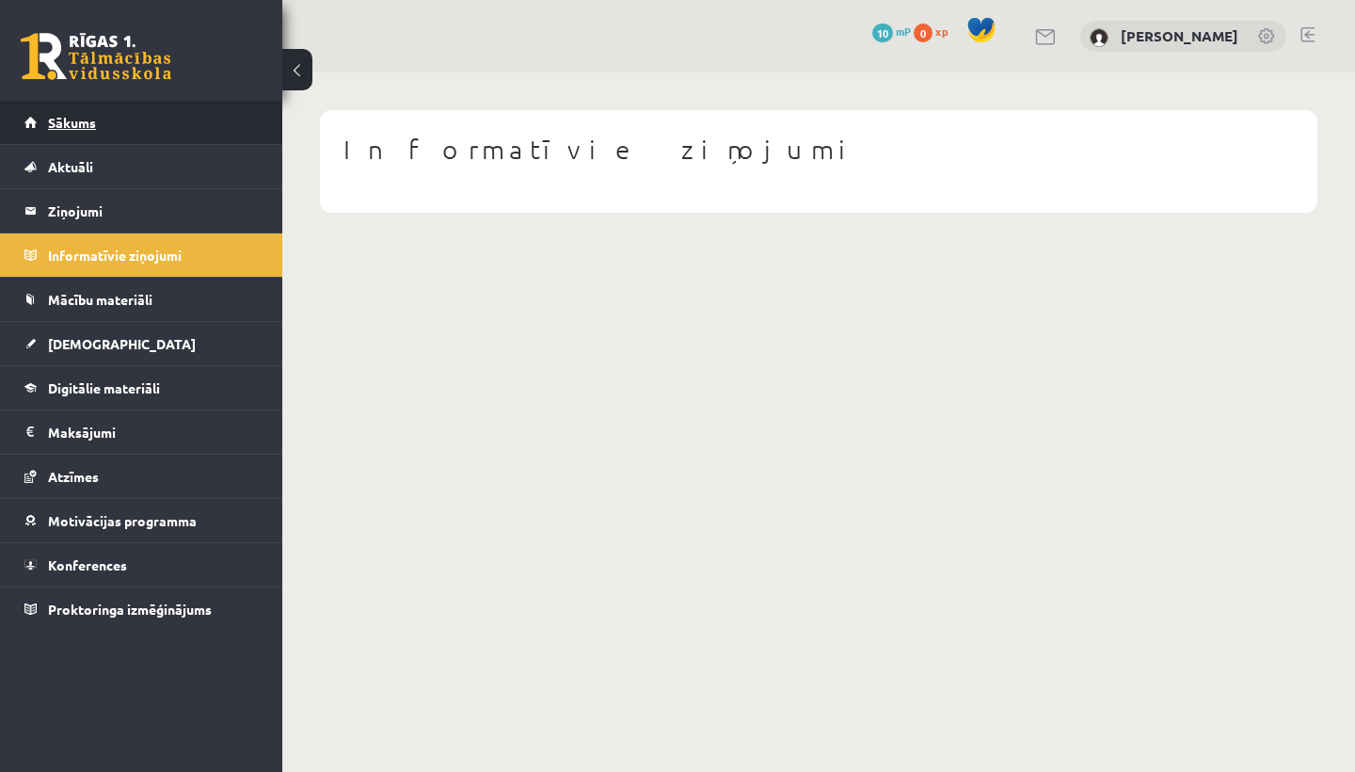
click at [69, 117] on span "Sākums" at bounding box center [72, 122] width 48 height 17
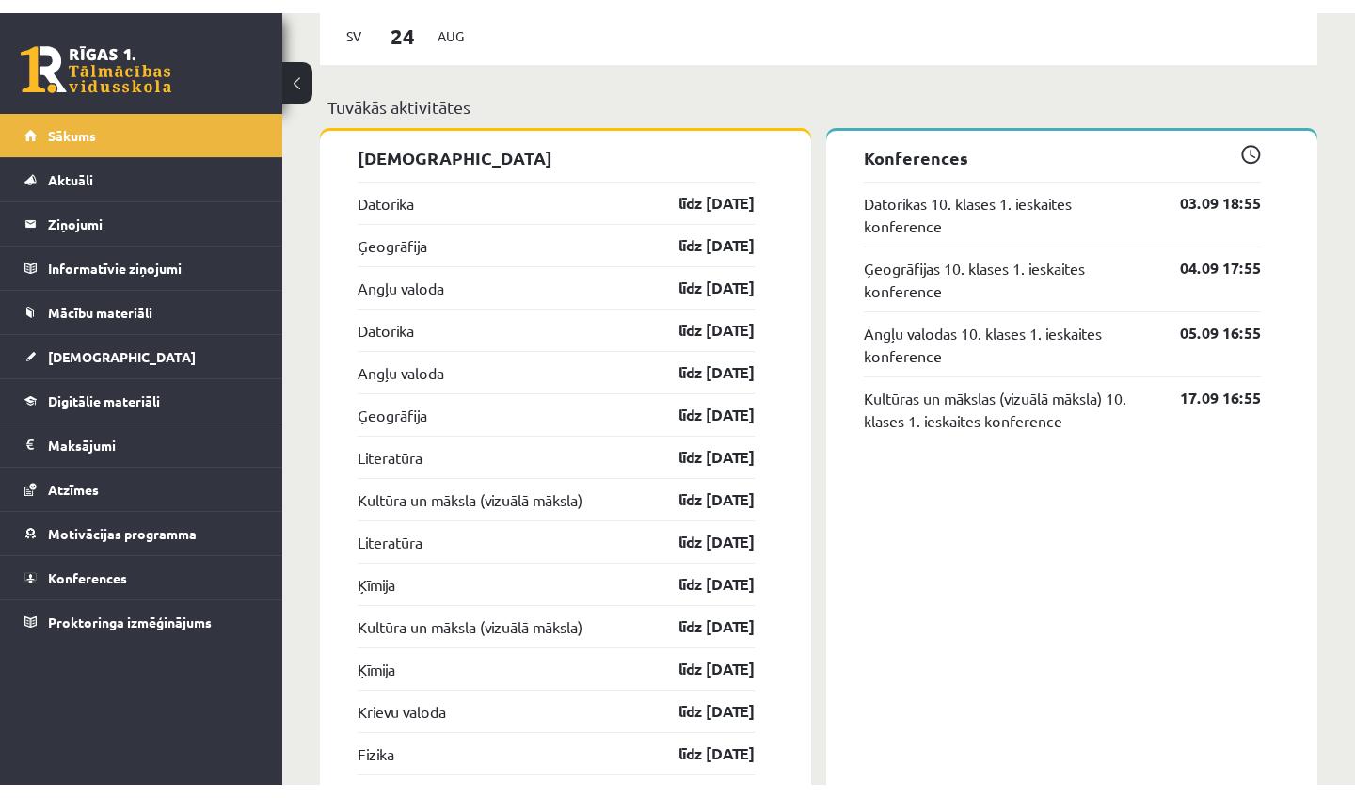
scroll to position [1657, 0]
